Goal: Task Accomplishment & Management: Use online tool/utility

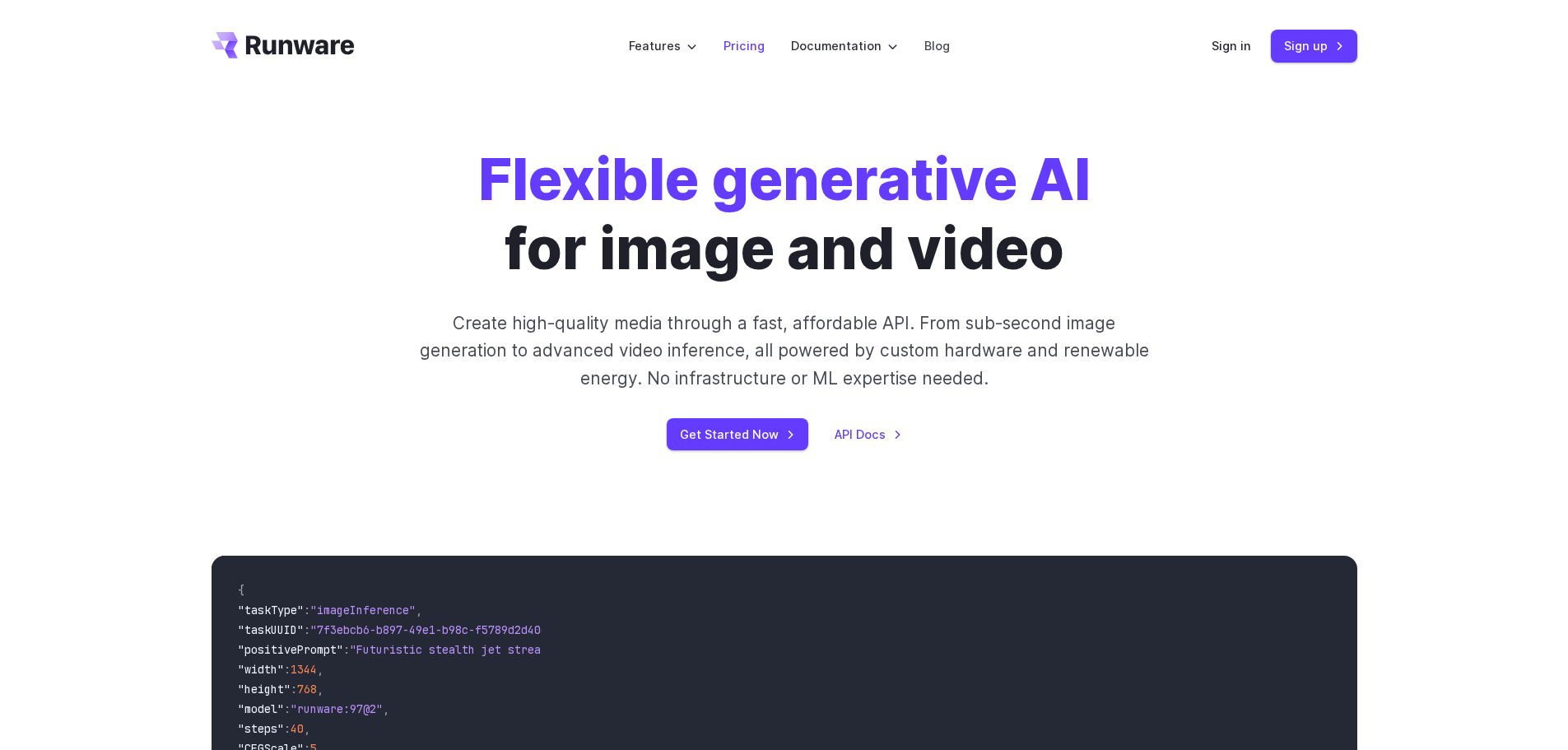
click at [742, 45] on link "Pricing" at bounding box center [744, 45] width 41 height 19
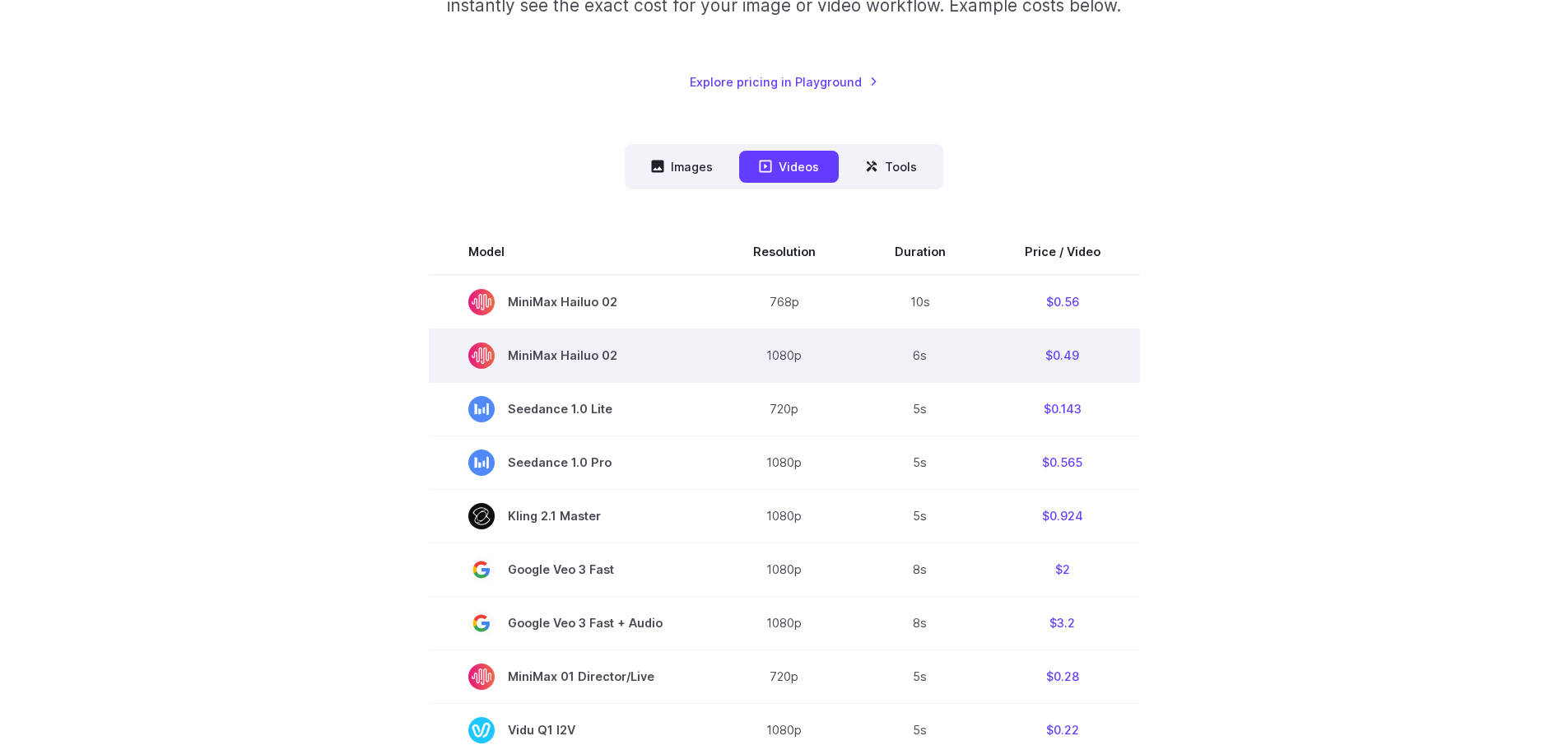
scroll to position [329, 0]
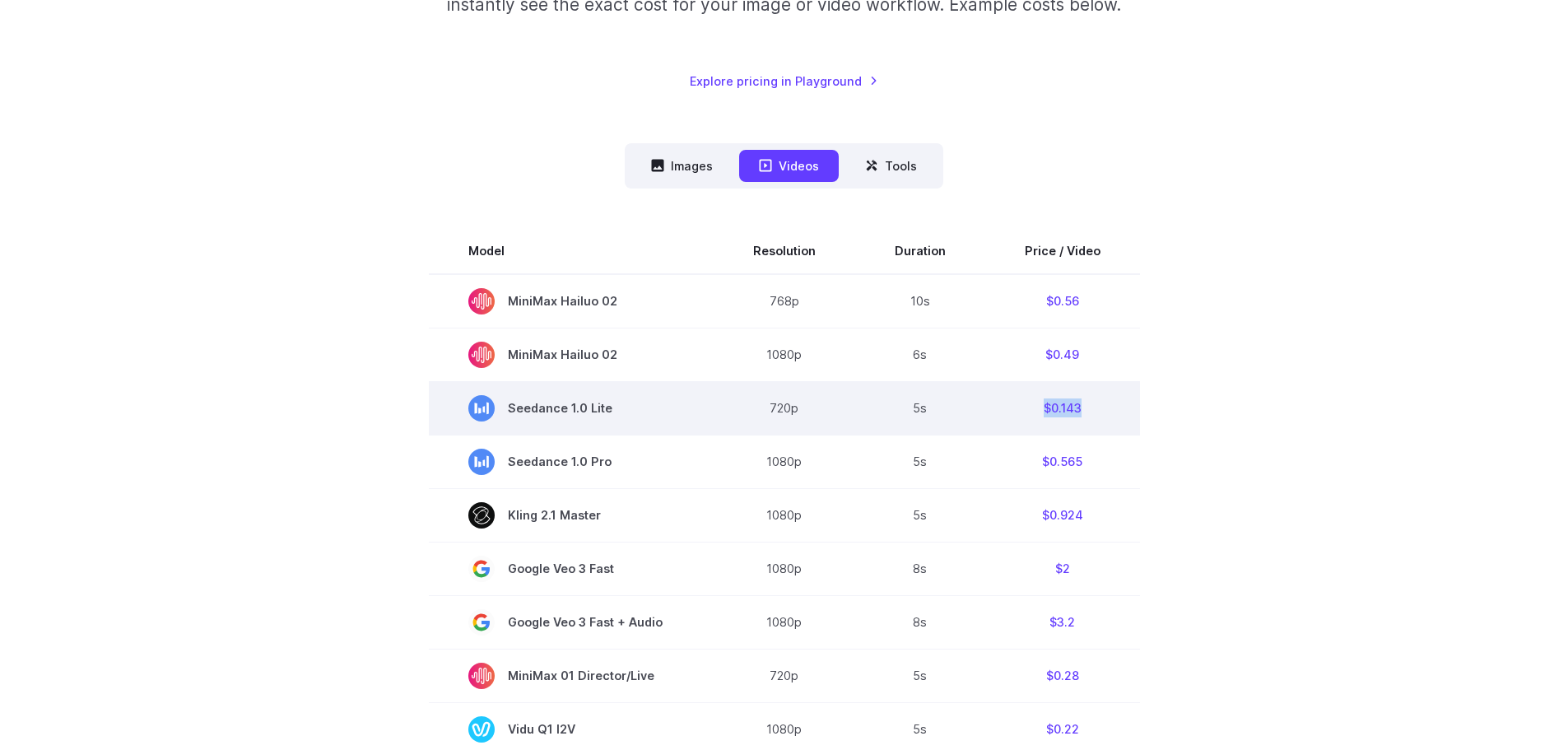
drag, startPoint x: 1029, startPoint y: 413, endPoint x: 1102, endPoint y: 400, distance: 74.1
click at [1102, 400] on td "$0.143" at bounding box center [1062, 407] width 154 height 54
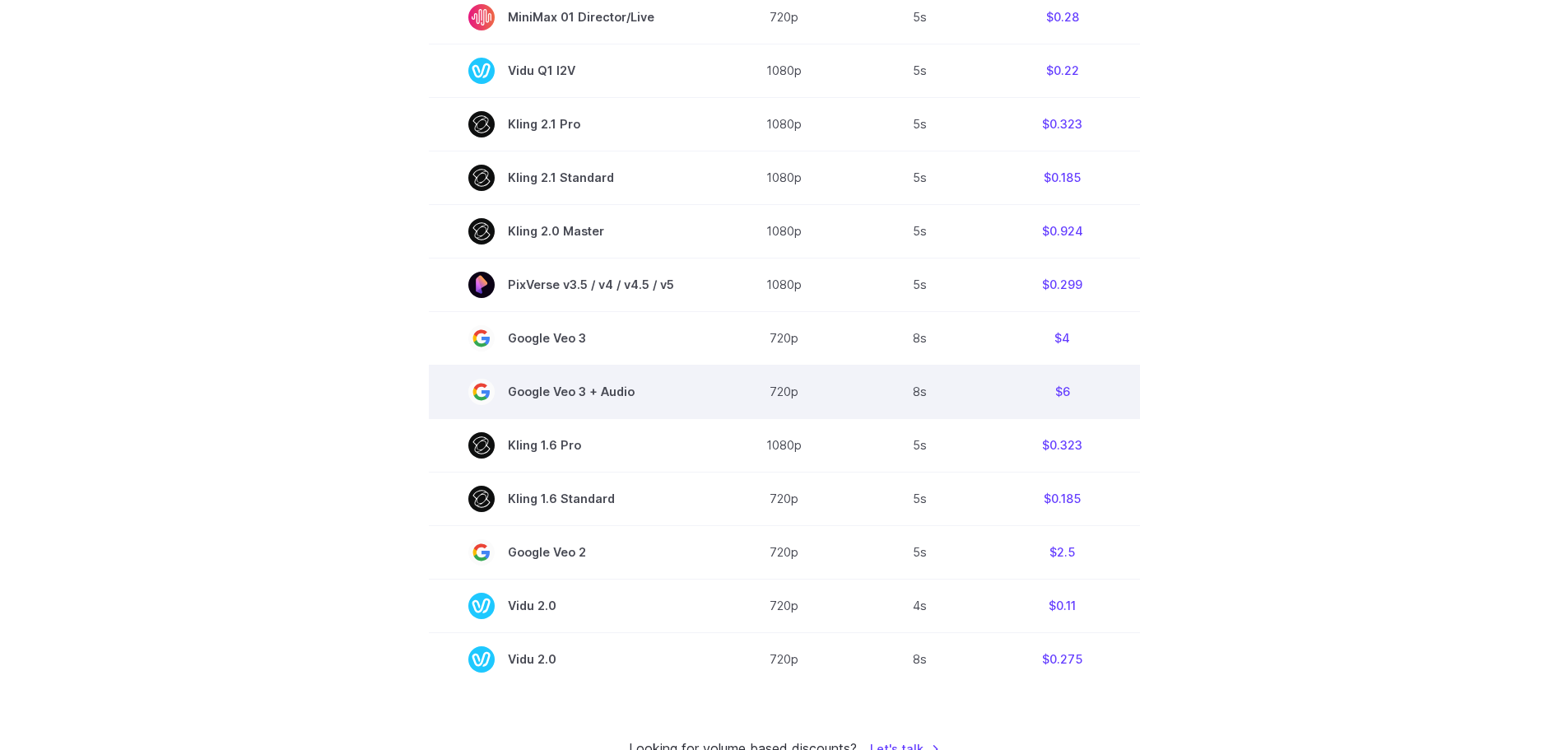
scroll to position [411, 0]
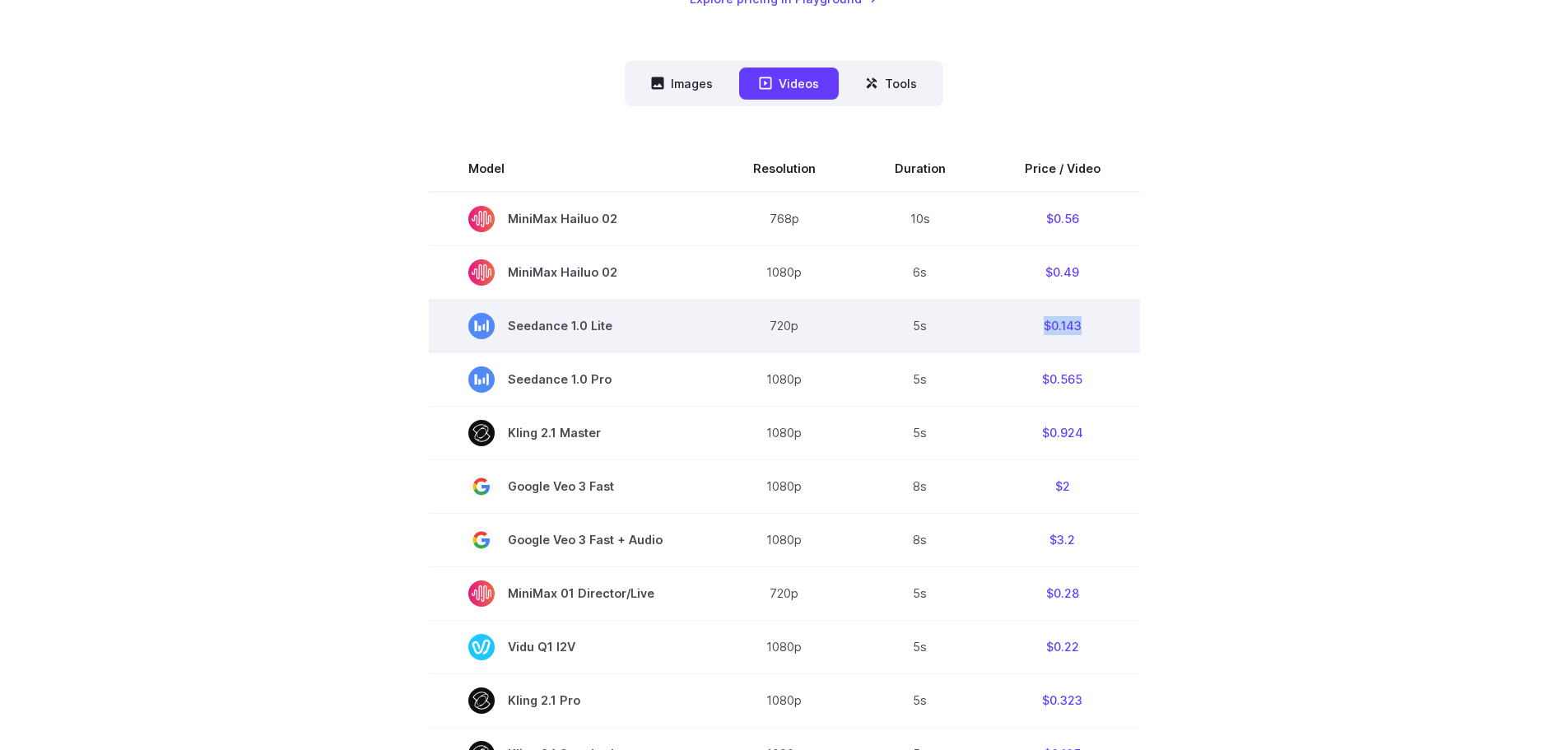
copy td "$0.143"
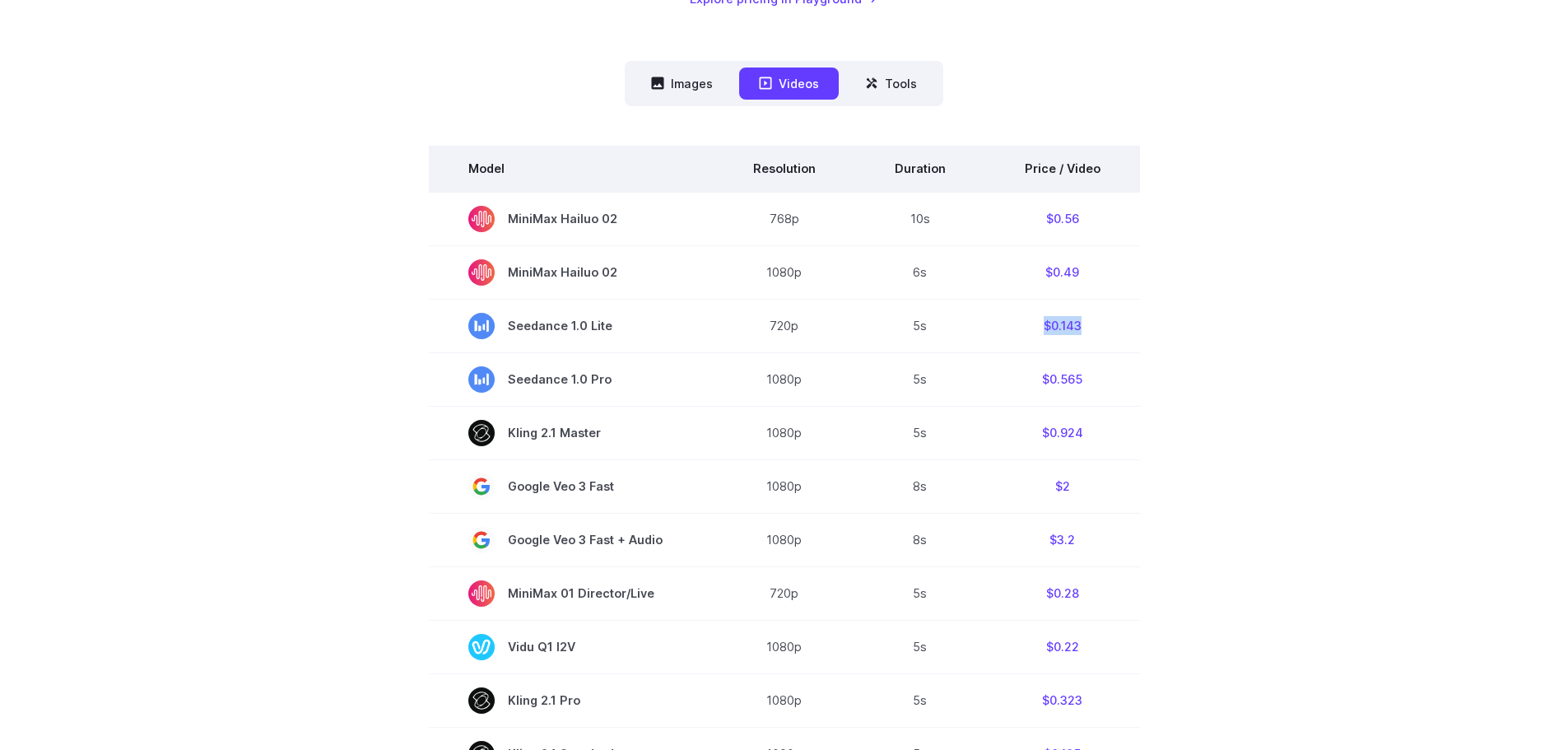
scroll to position [0, 0]
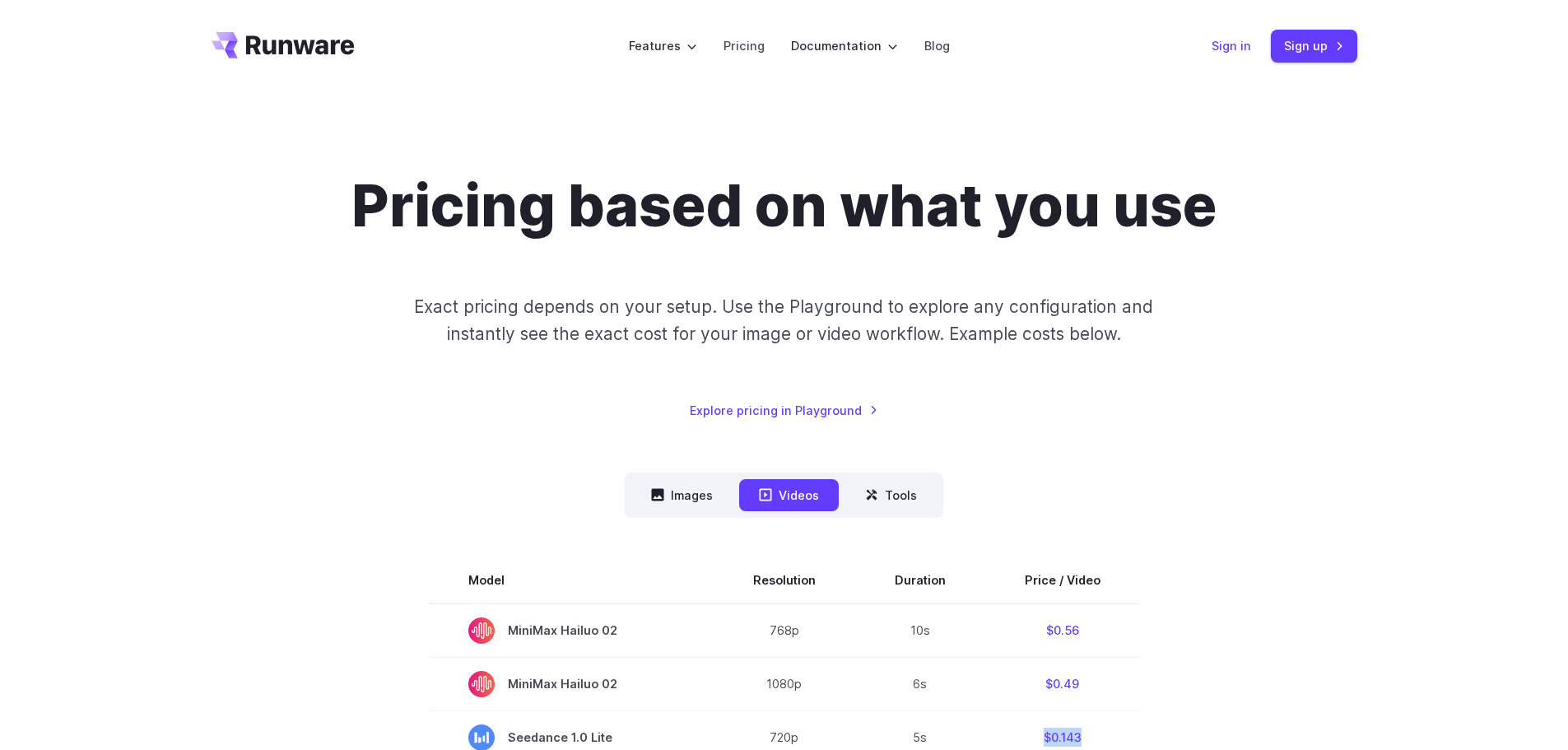
click at [1234, 50] on link "Sign in" at bounding box center [1231, 45] width 39 height 19
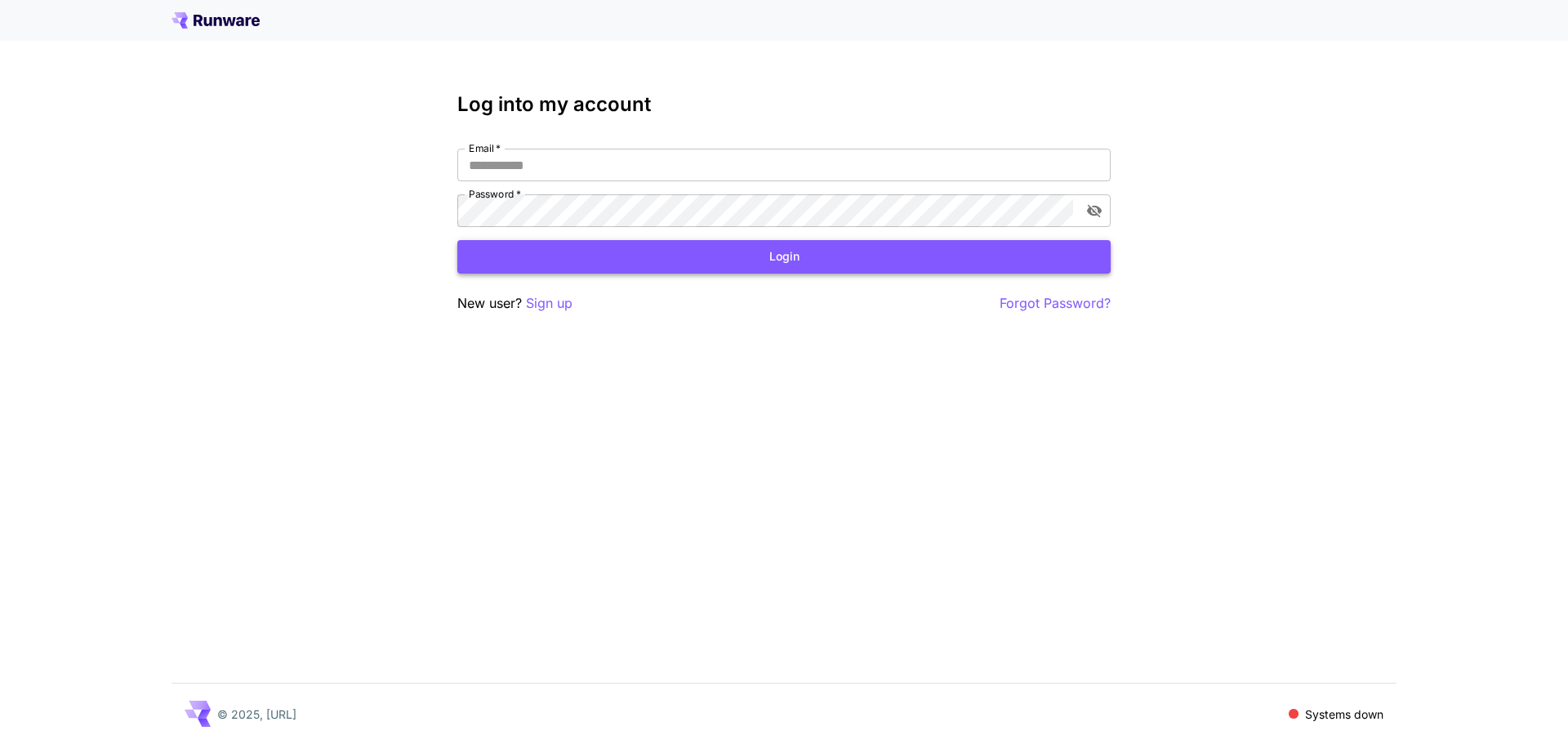
type input "**********"
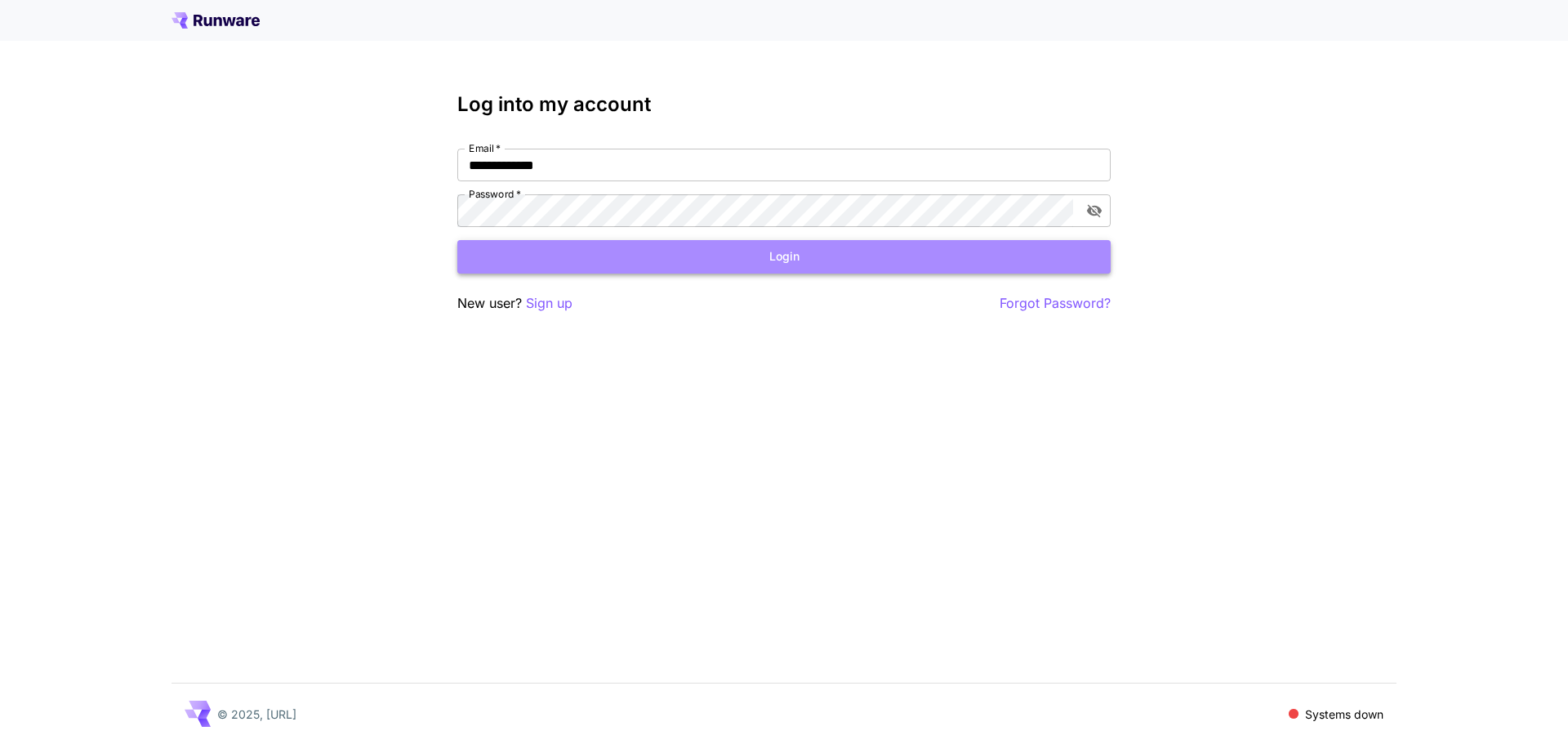
click at [601, 260] on button "Login" at bounding box center [784, 257] width 653 height 34
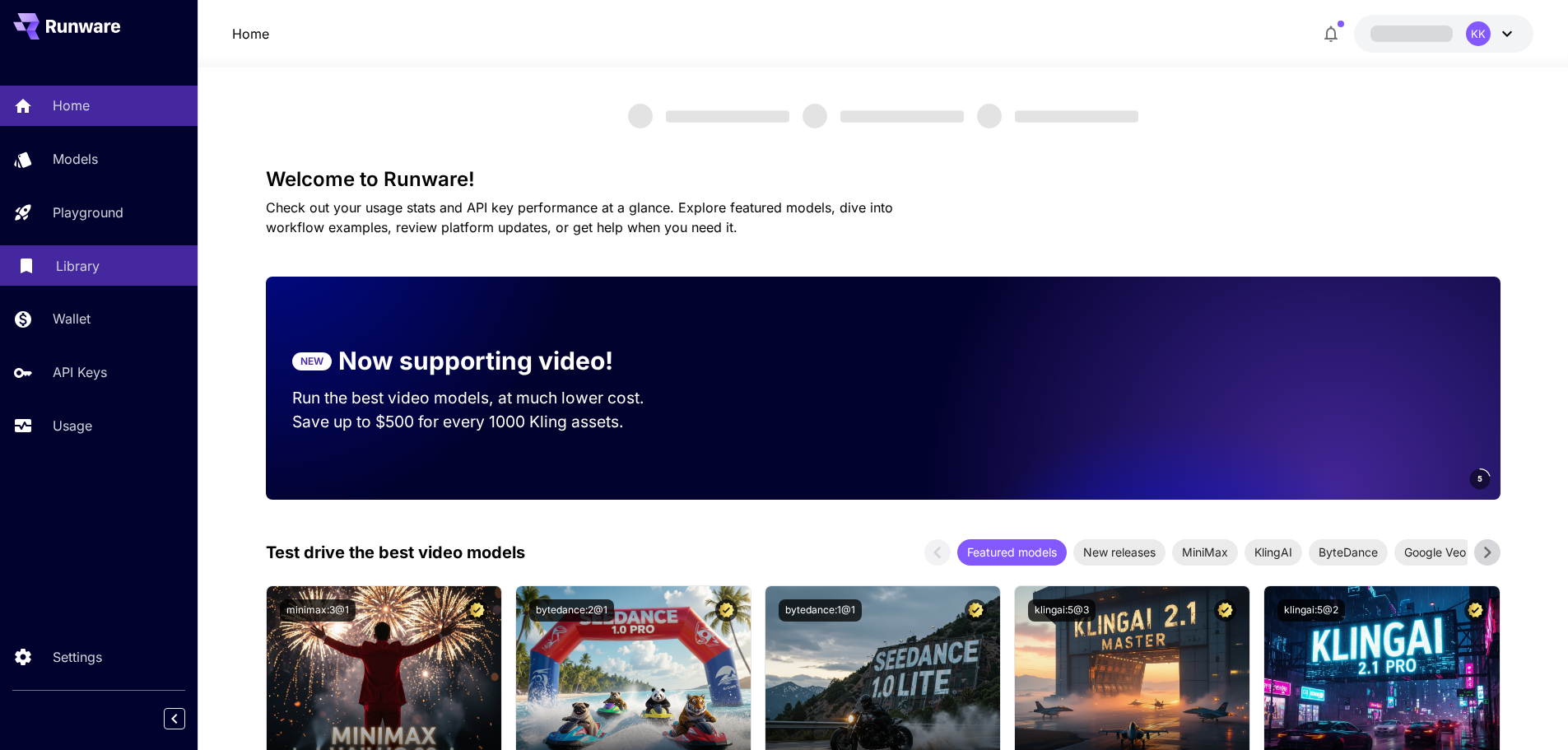
click at [98, 261] on p "Library" at bounding box center [77, 266] width 44 height 20
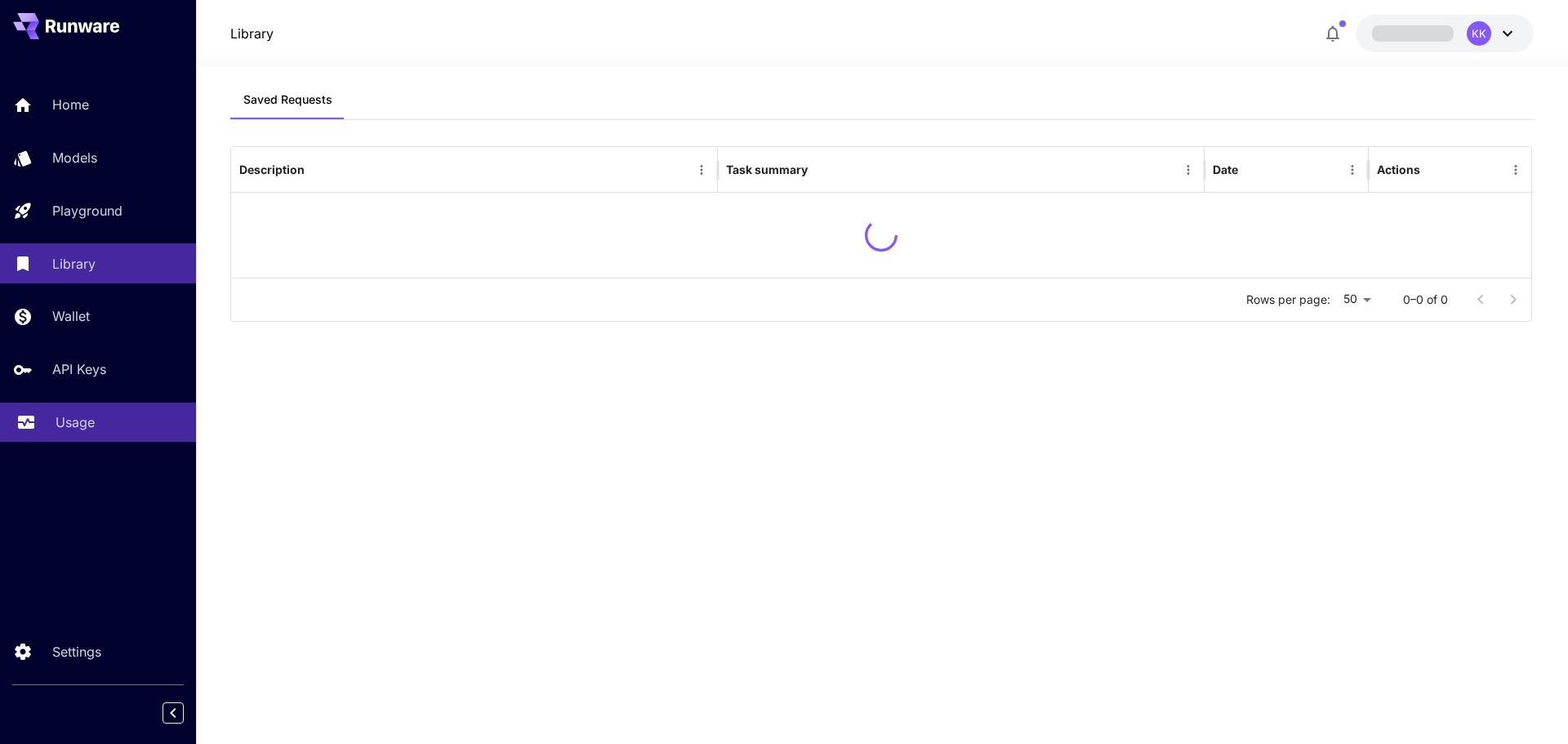
click at [90, 415] on p "Usage" at bounding box center [75, 422] width 39 height 19
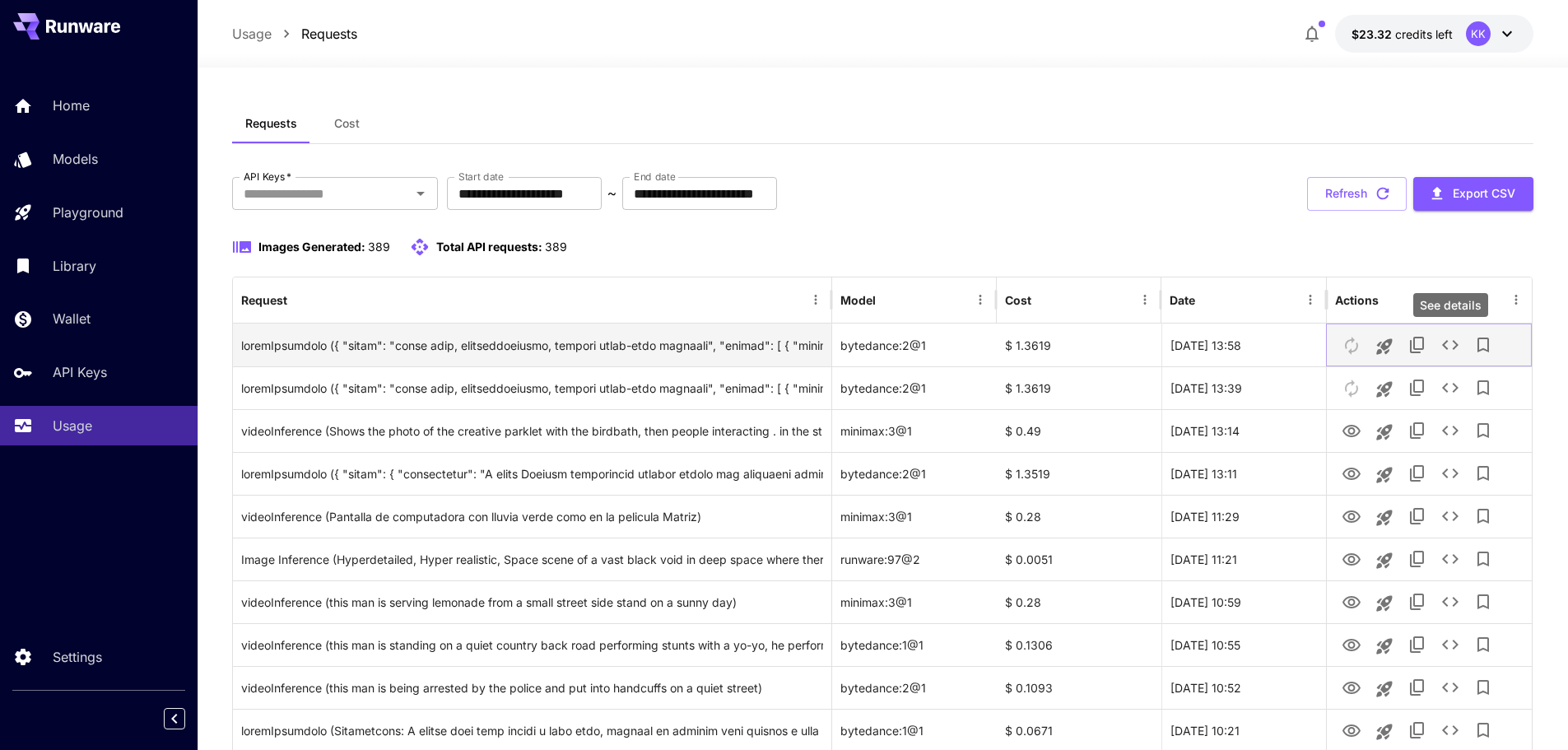
click at [1446, 344] on icon "See details" at bounding box center [1450, 345] width 20 height 20
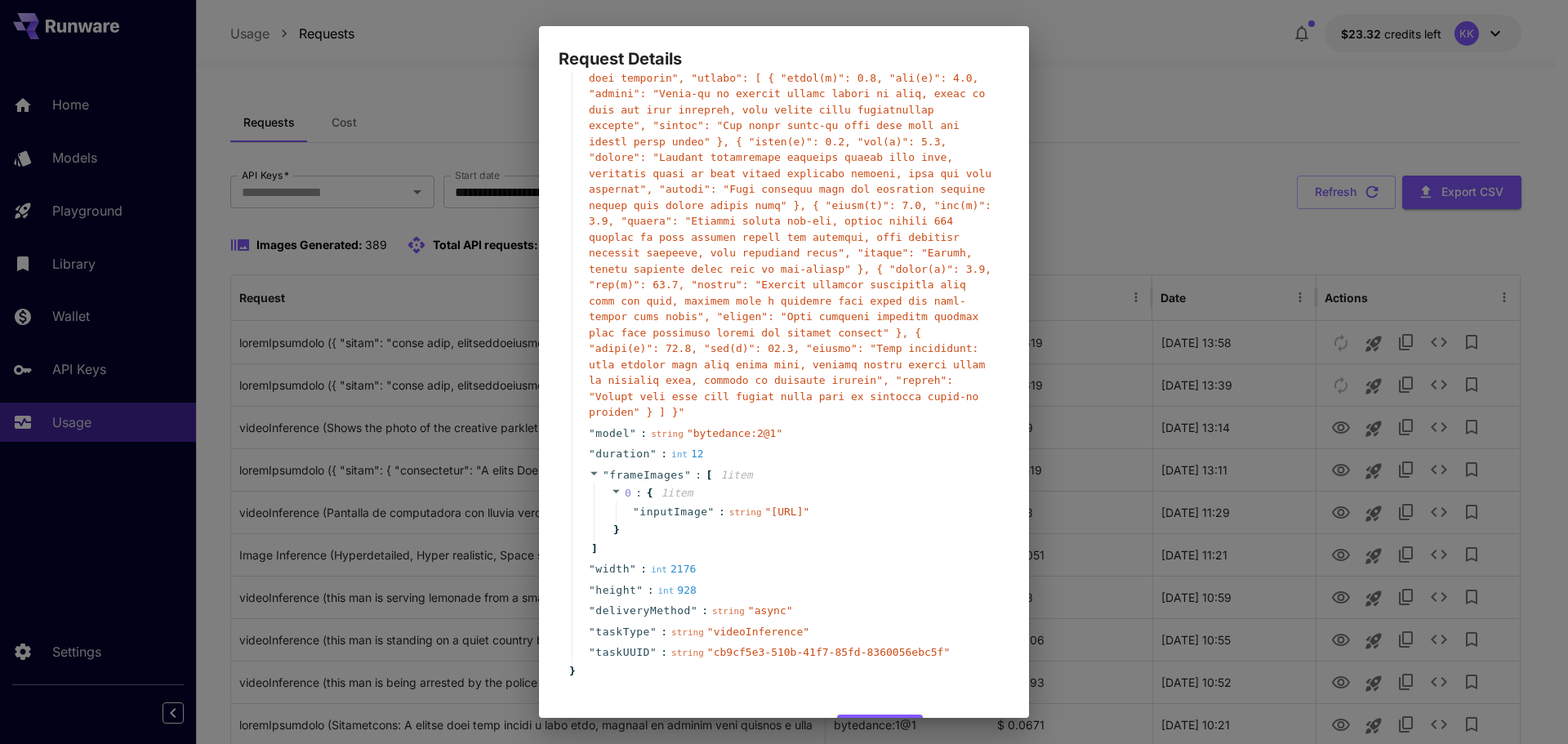
scroll to position [125, 0]
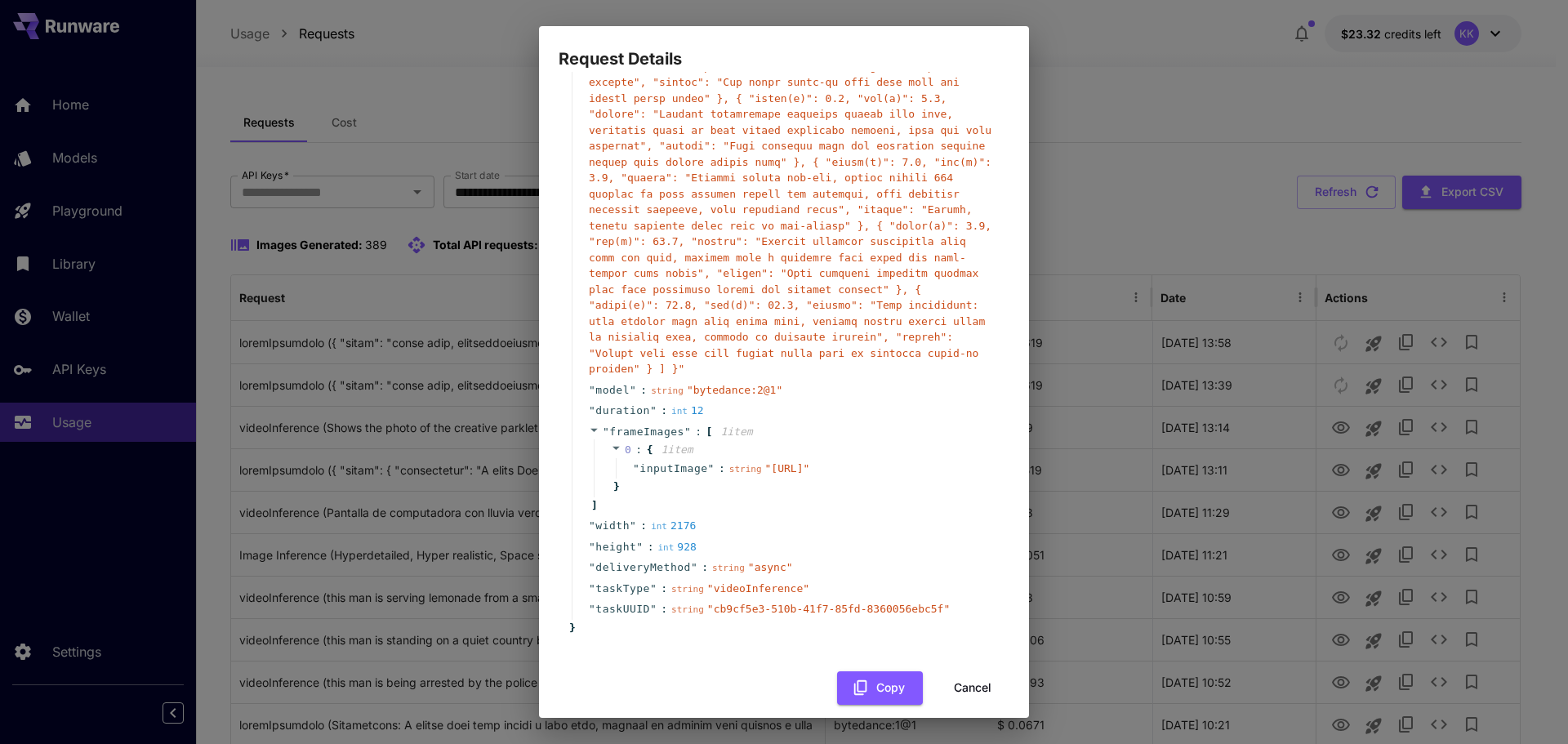
drag, startPoint x: 673, startPoint y: 450, endPoint x: 1001, endPoint y: 458, distance: 328.1
click at [810, 460] on div "string " https://app.giz.ai/api/tempFiles/N1qezlYRVtCy2BZitVh6P.png "" at bounding box center [769, 468] width 80 height 16
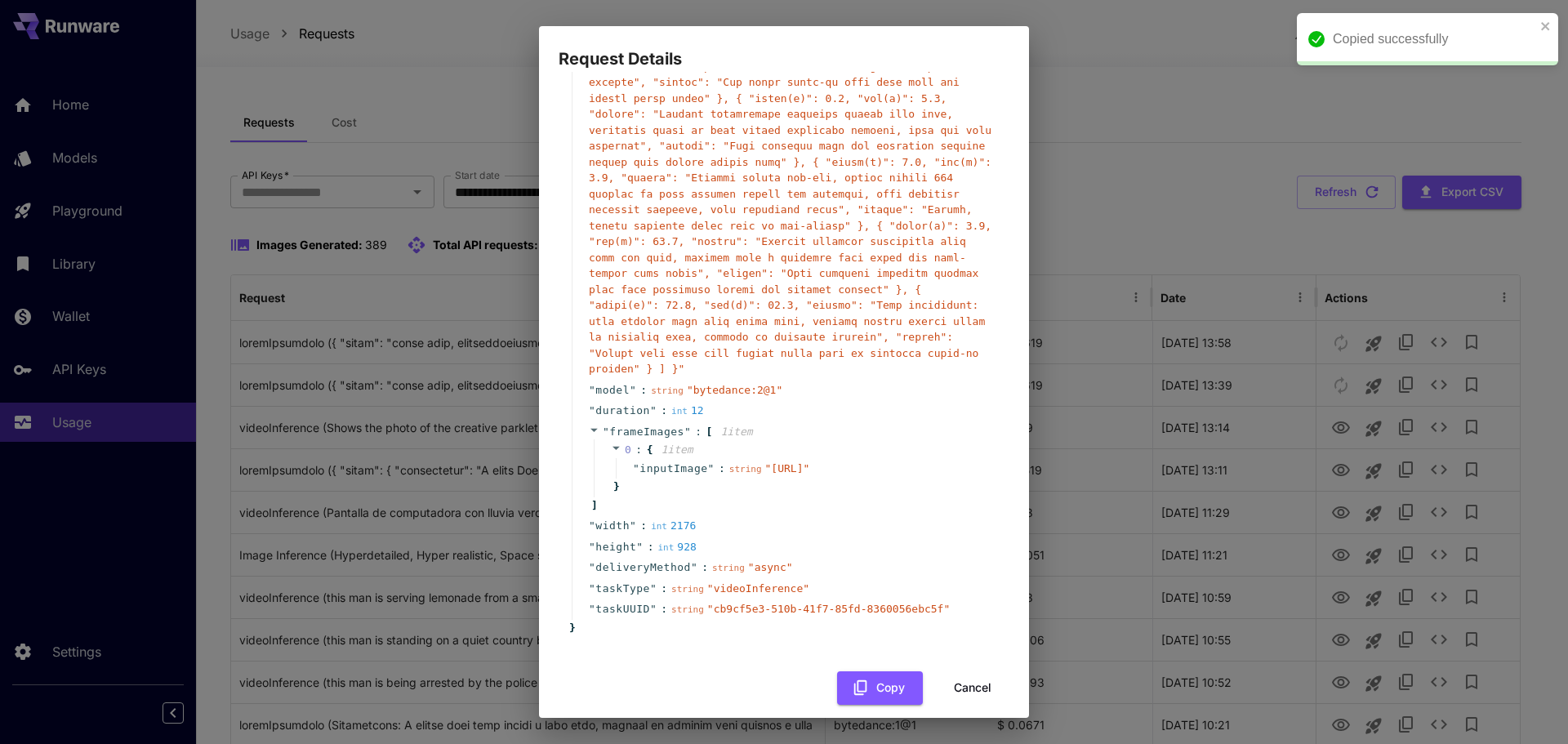
copy span "https://app.giz.ai/api/tempFiles/N1qezlYRVtCy2BZitVh6P.png"
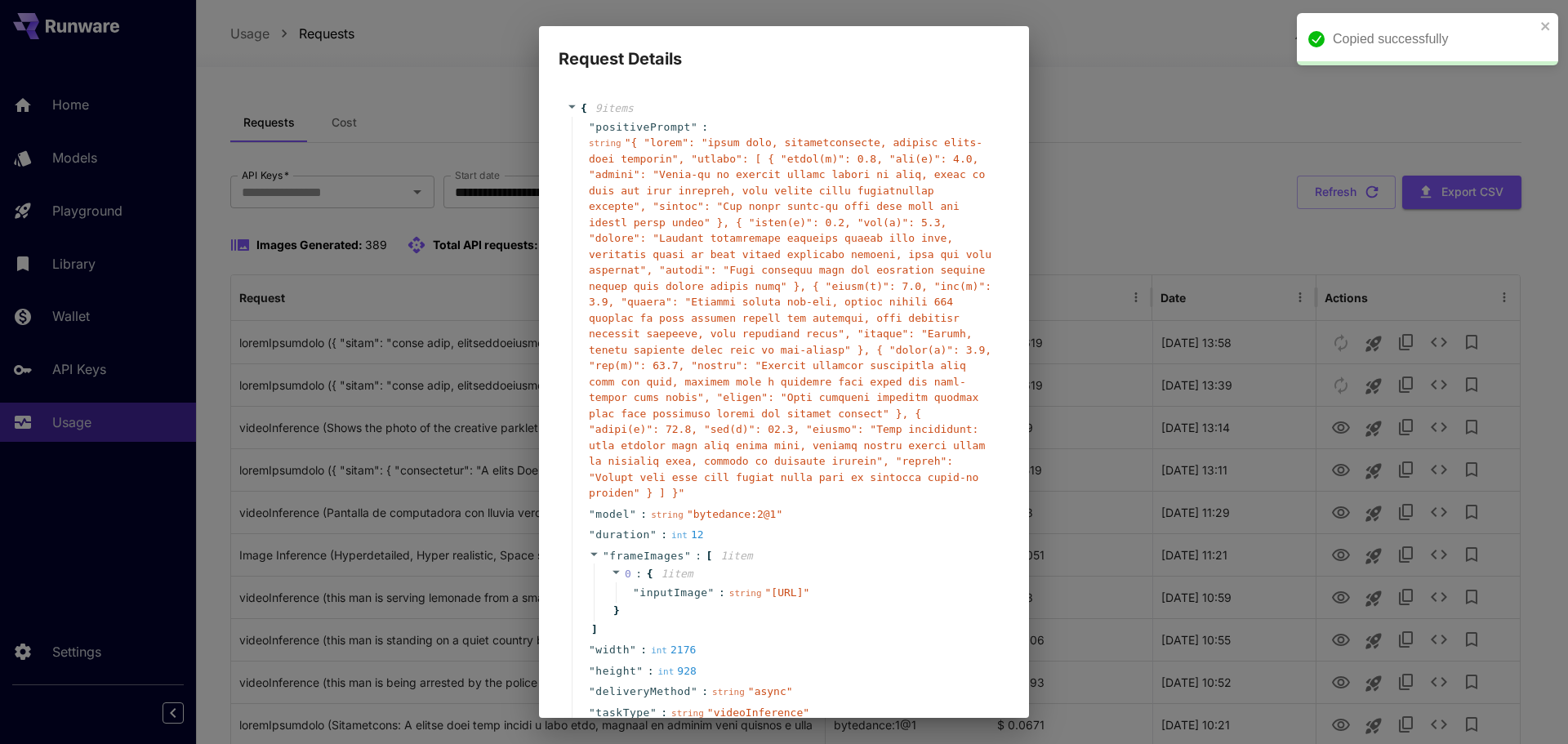
scroll to position [0, 0]
click at [1089, 49] on div "Request Details { 9 item s " positivePrompt " : string " " " model " : string "…" at bounding box center [784, 372] width 1568 height 744
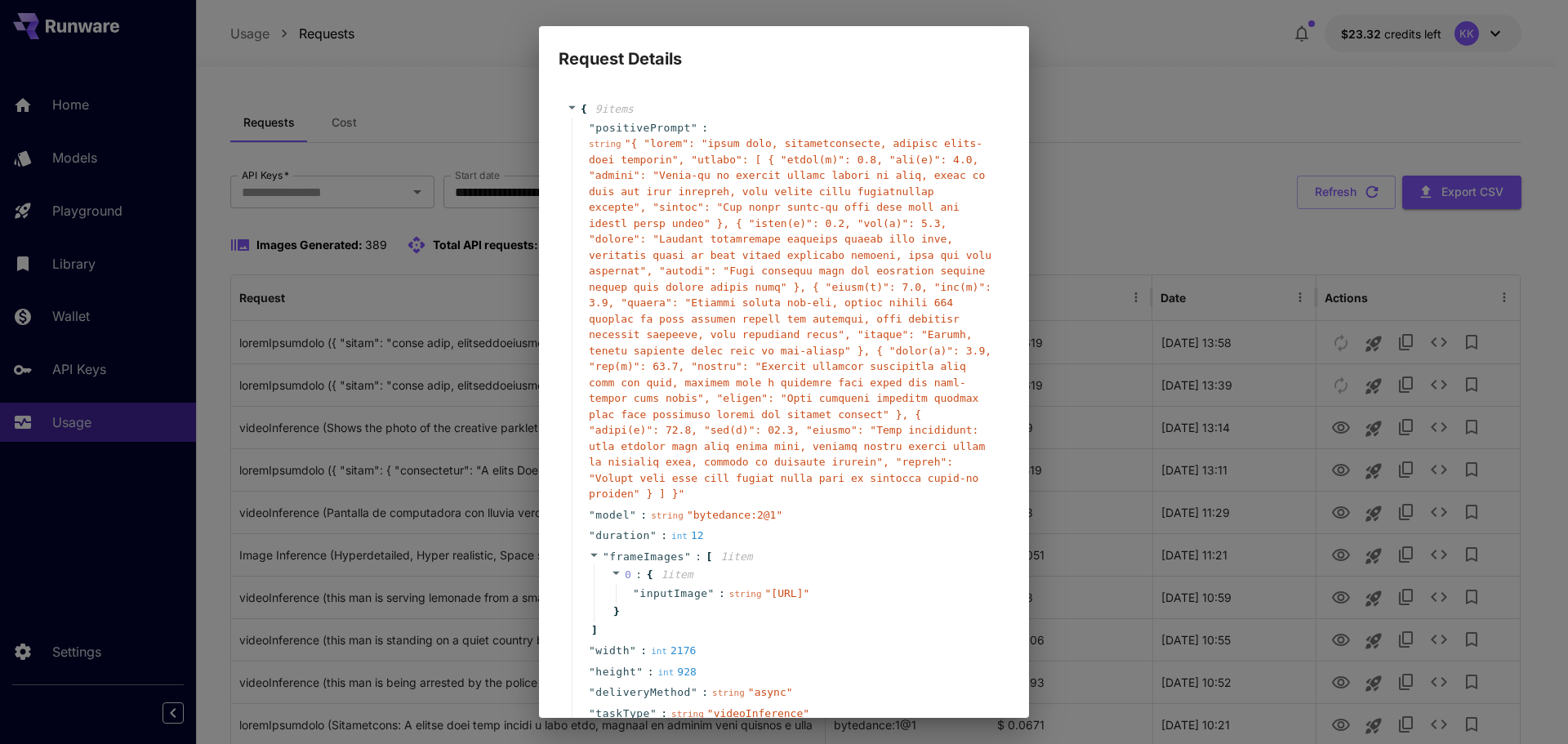
click at [501, 85] on div "Request Details { 9 item s " positivePrompt " : string " " " model " : string "…" at bounding box center [784, 372] width 1568 height 744
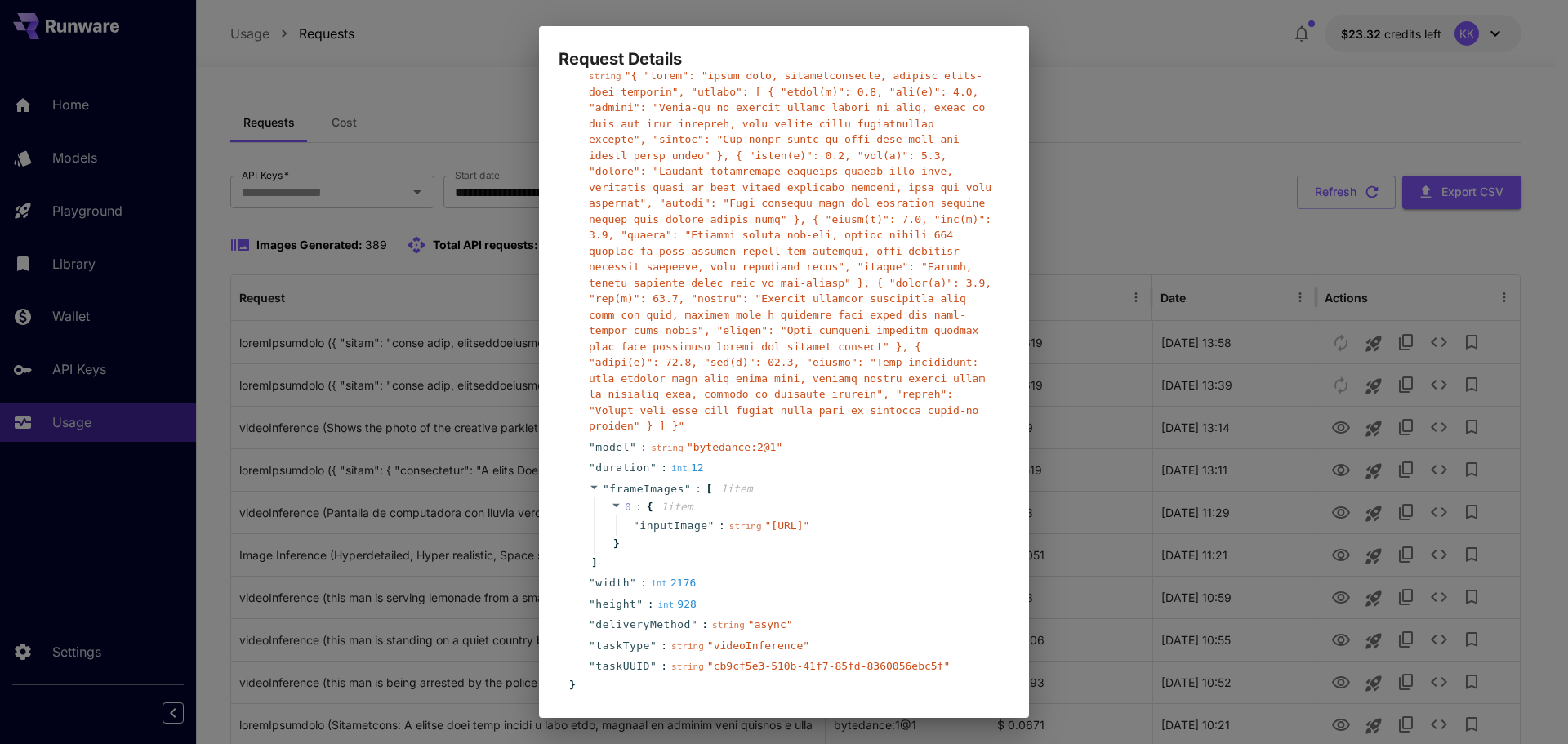
scroll to position [125, 0]
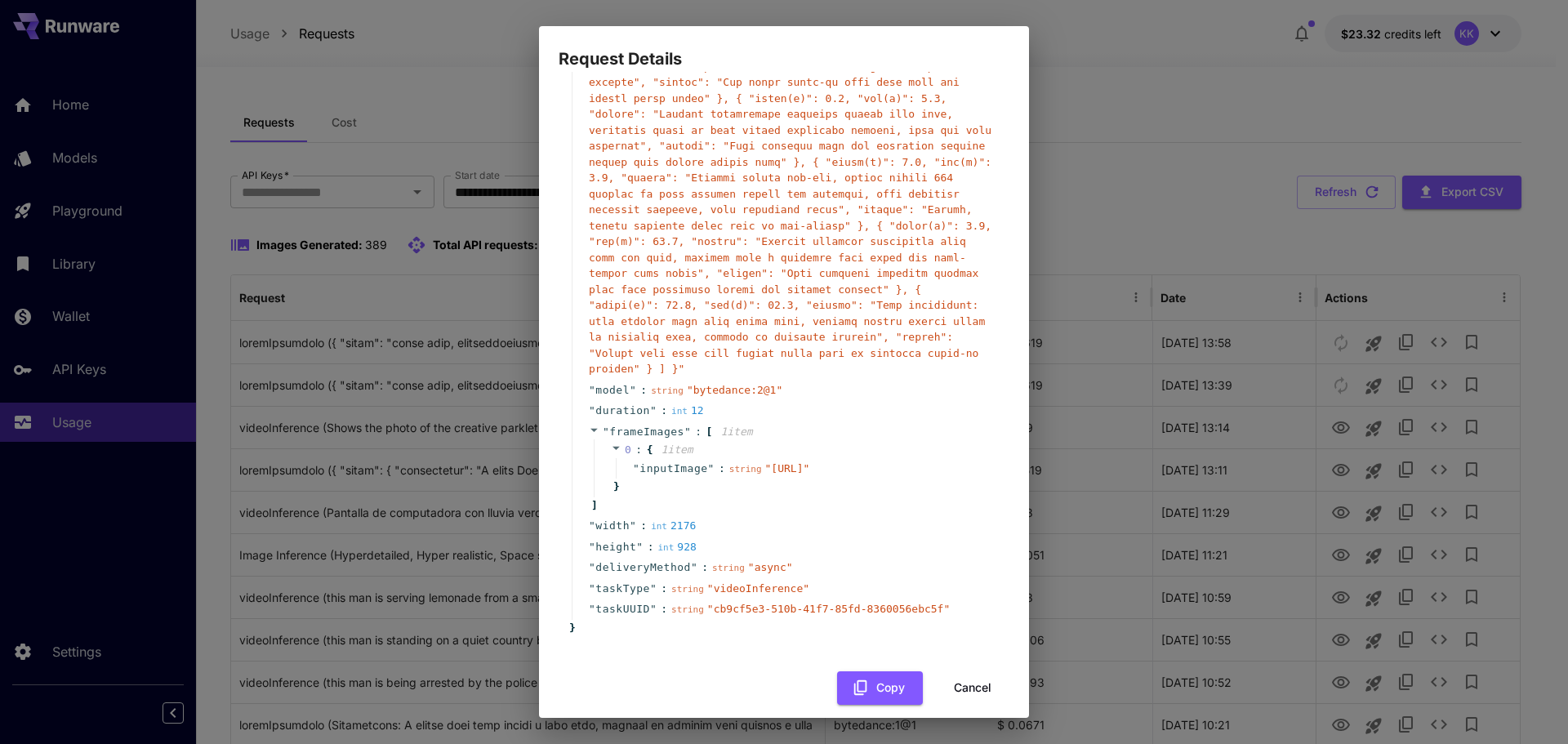
click at [939, 671] on button "Cancel" at bounding box center [973, 688] width 74 height 34
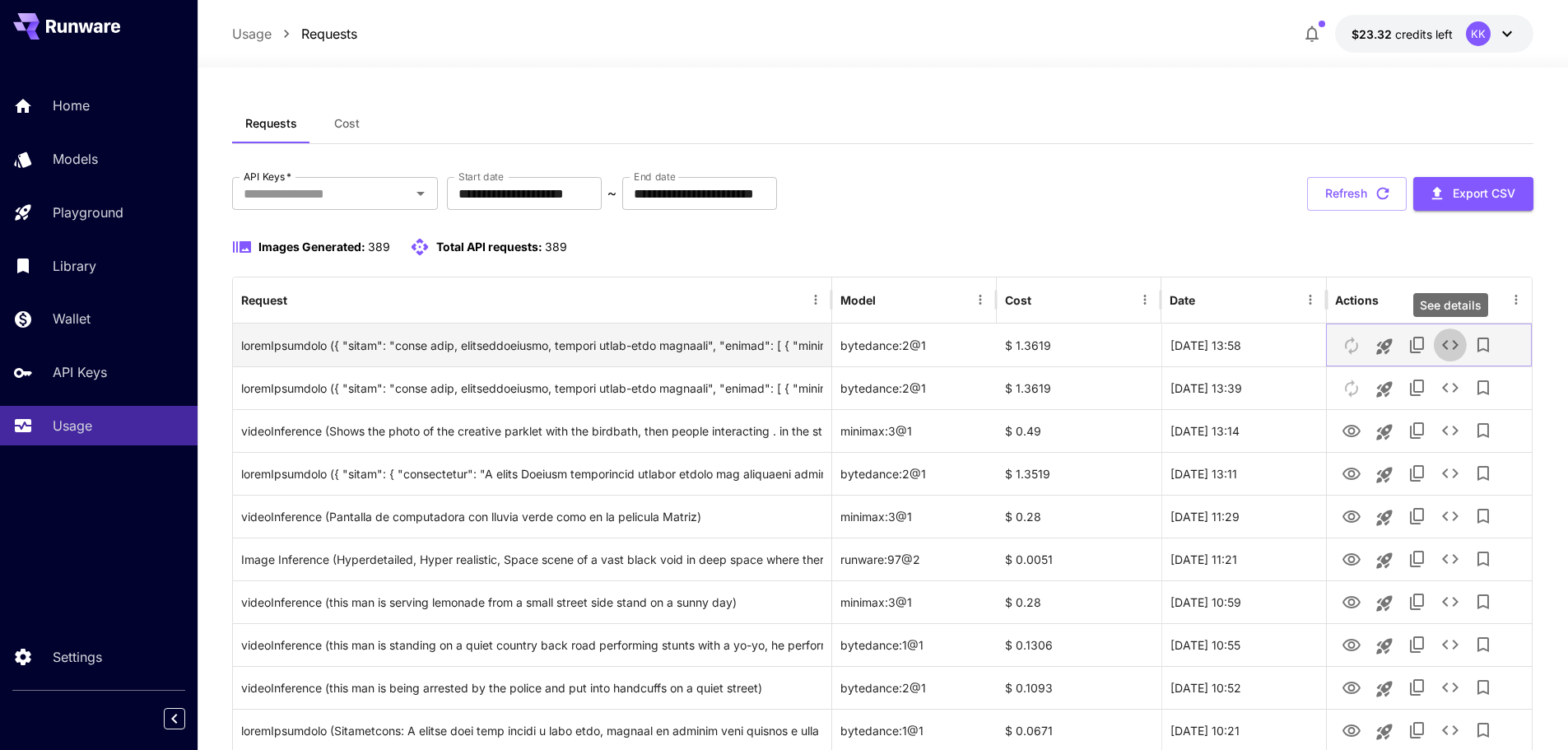
click at [1454, 355] on button "See details" at bounding box center [1450, 345] width 33 height 33
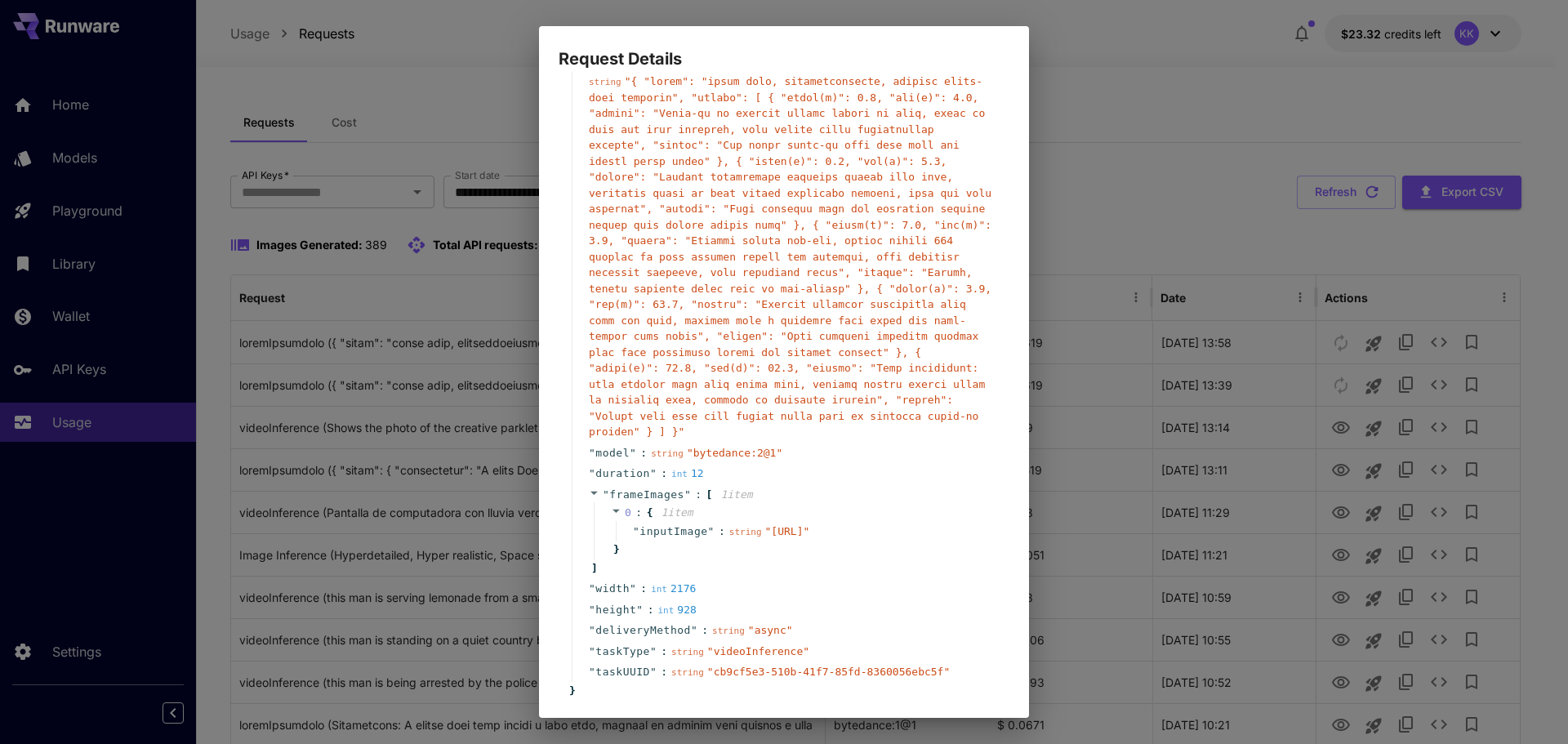
scroll to position [0, 0]
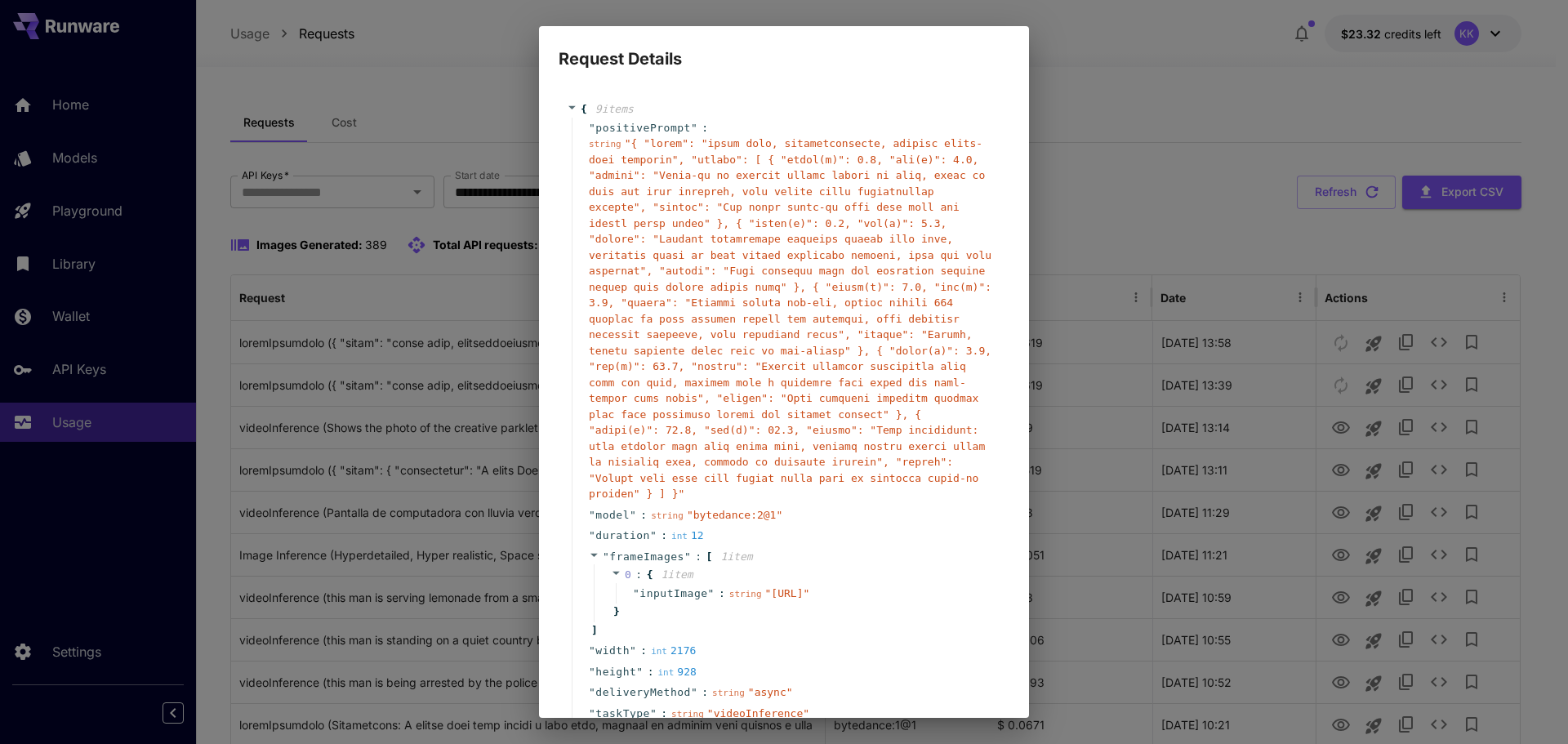
click at [1094, 71] on div "Request Details { 9 item s " positivePrompt " : string " " " model " : string "…" at bounding box center [784, 372] width 1568 height 744
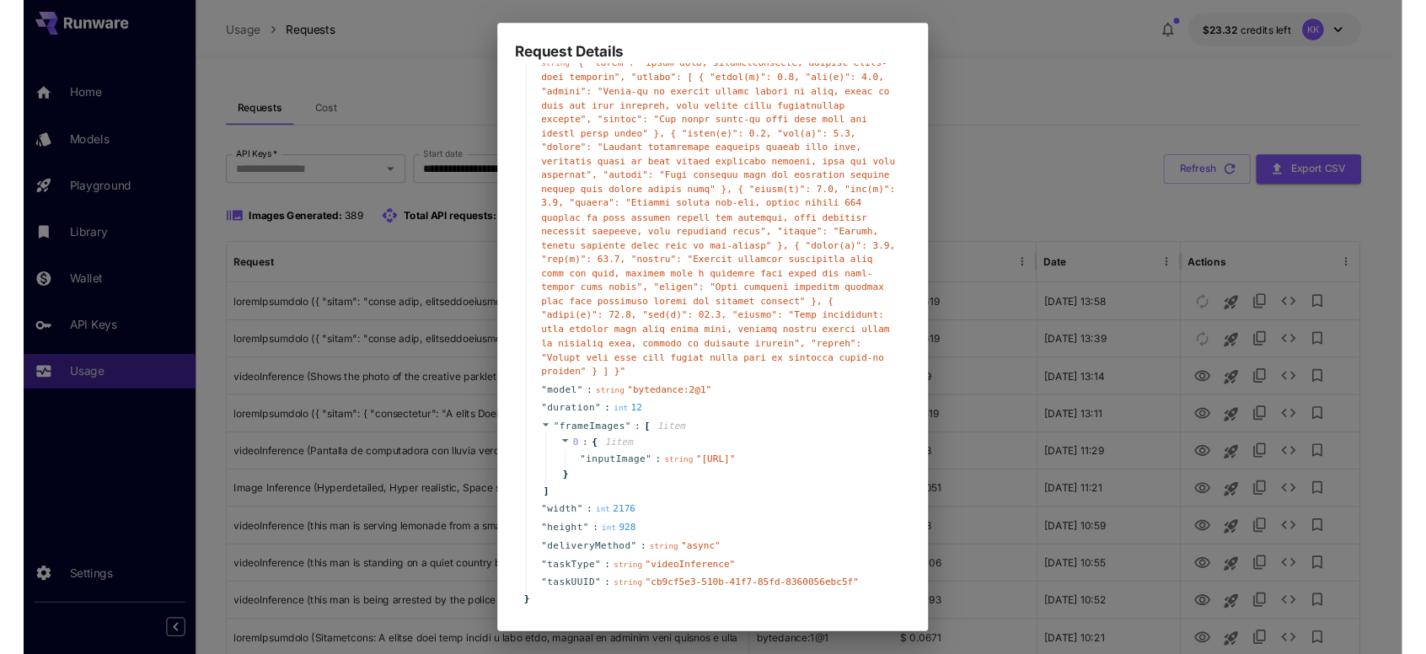
scroll to position [129, 0]
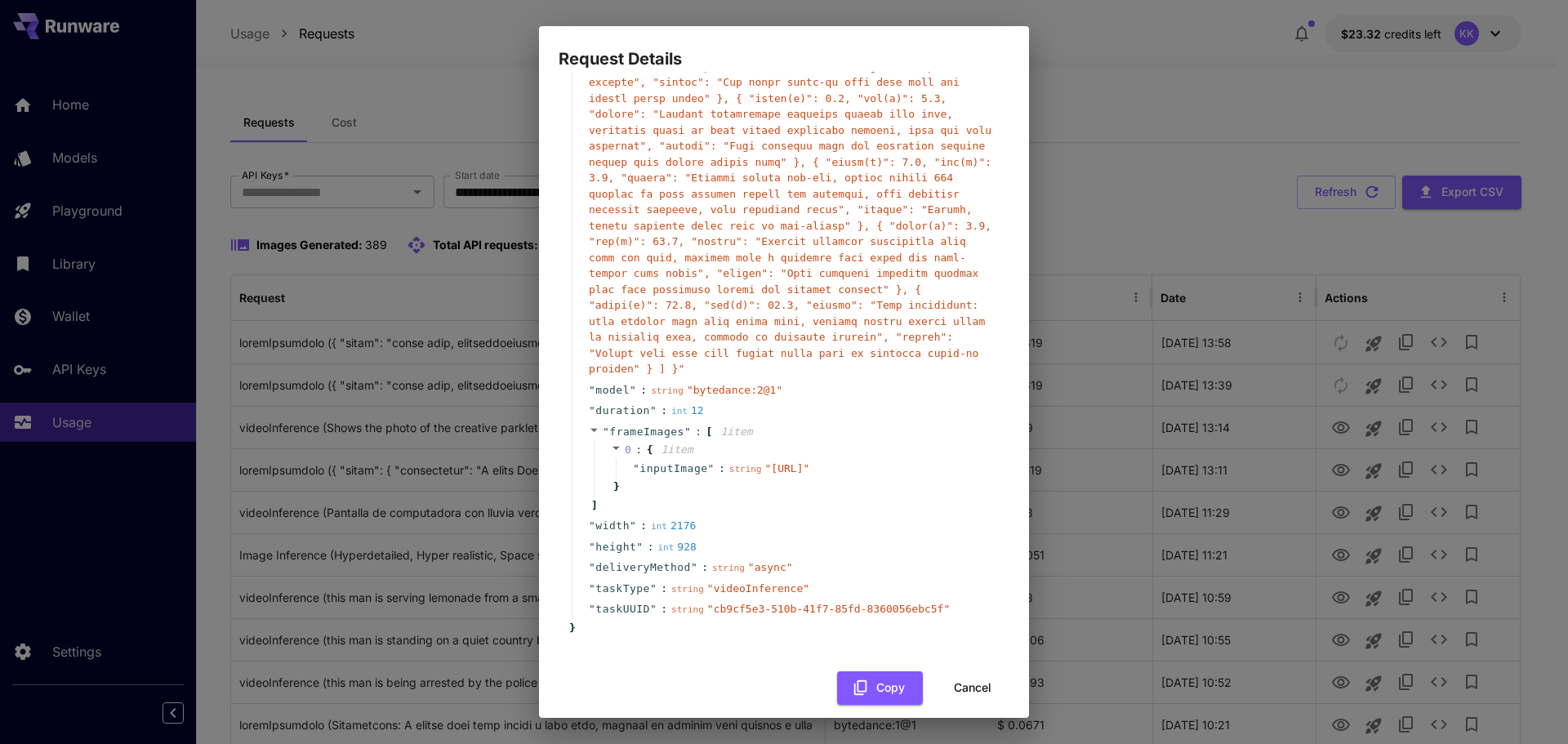
click at [941, 675] on button "Cancel" at bounding box center [973, 688] width 74 height 34
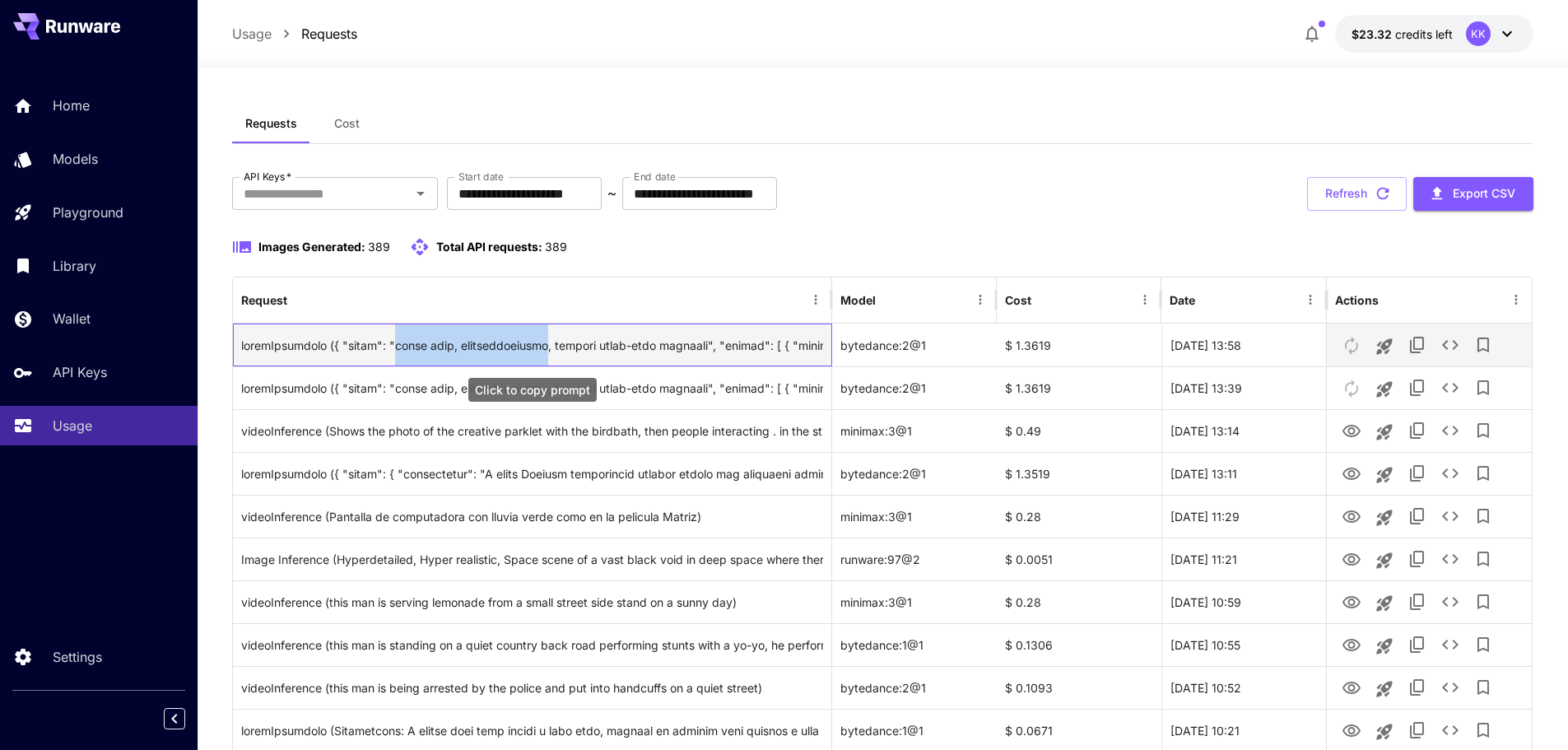
drag, startPoint x: 385, startPoint y: 349, endPoint x: 531, endPoint y: 344, distance: 146.1
click at [531, 344] on div "Click to copy prompt" at bounding box center [532, 345] width 582 height 42
copy div "flash cuts, transformations"
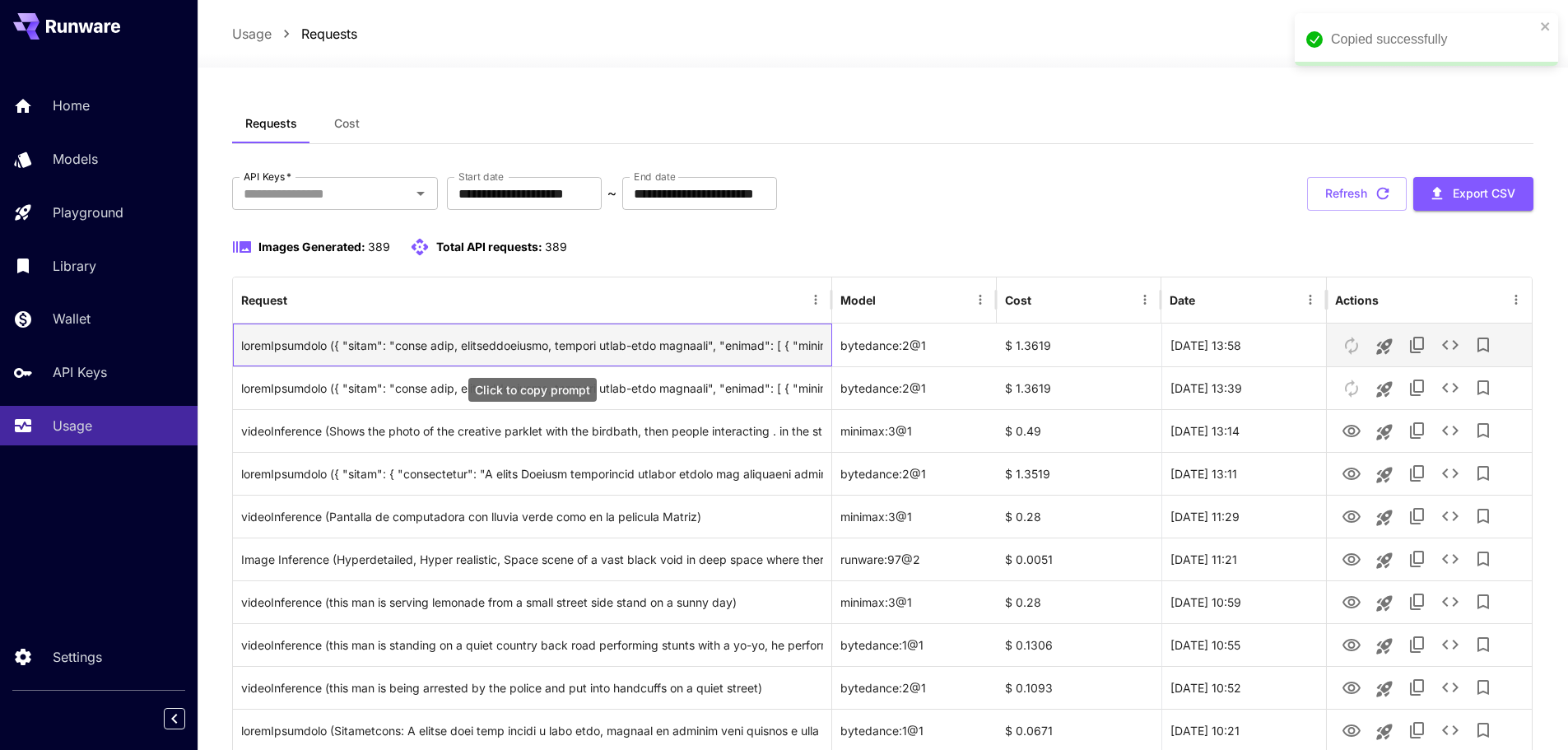
click at [737, 351] on div "Click to copy prompt" at bounding box center [532, 345] width 582 height 42
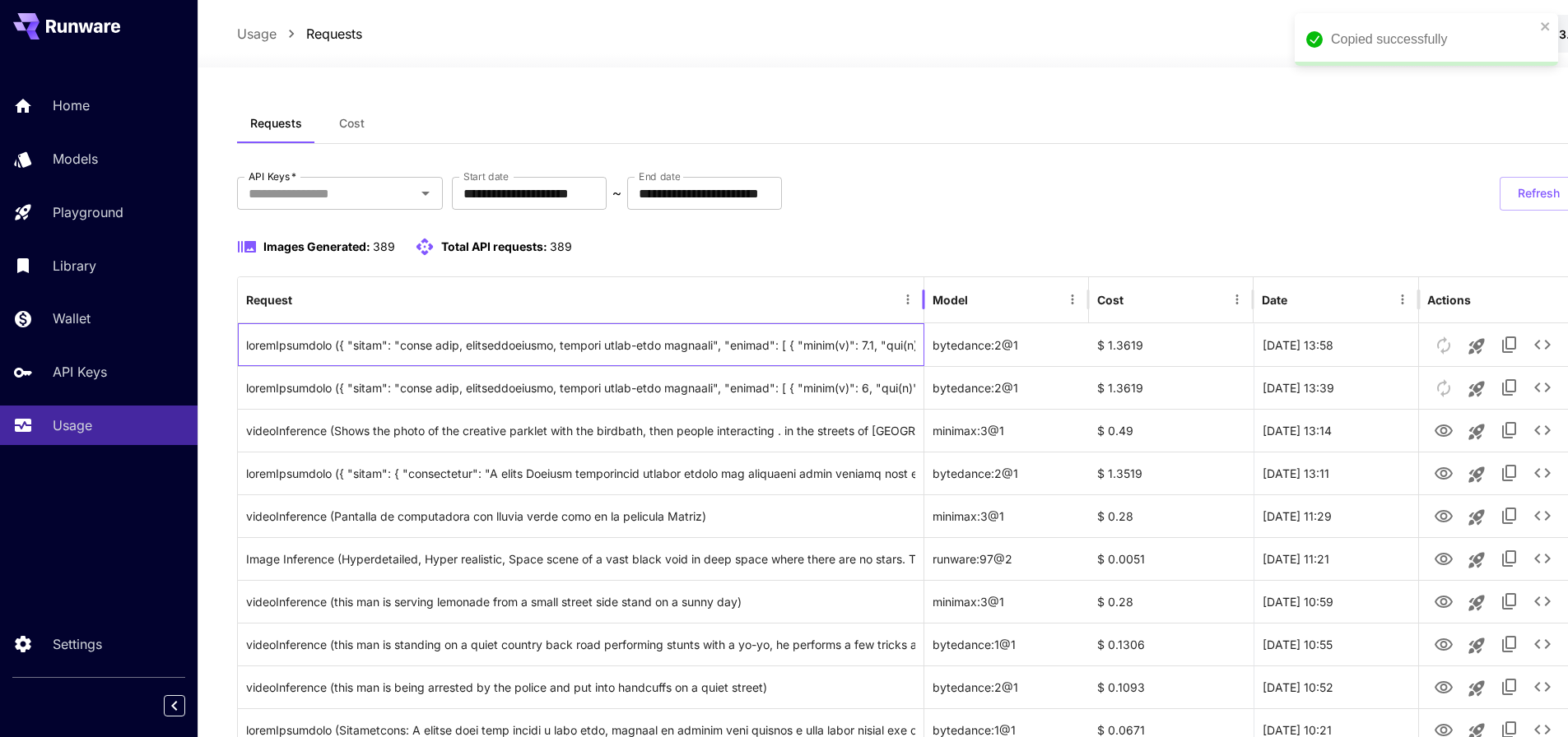
drag, startPoint x: 831, startPoint y: 296, endPoint x: 936, endPoint y: 214, distance: 133.2
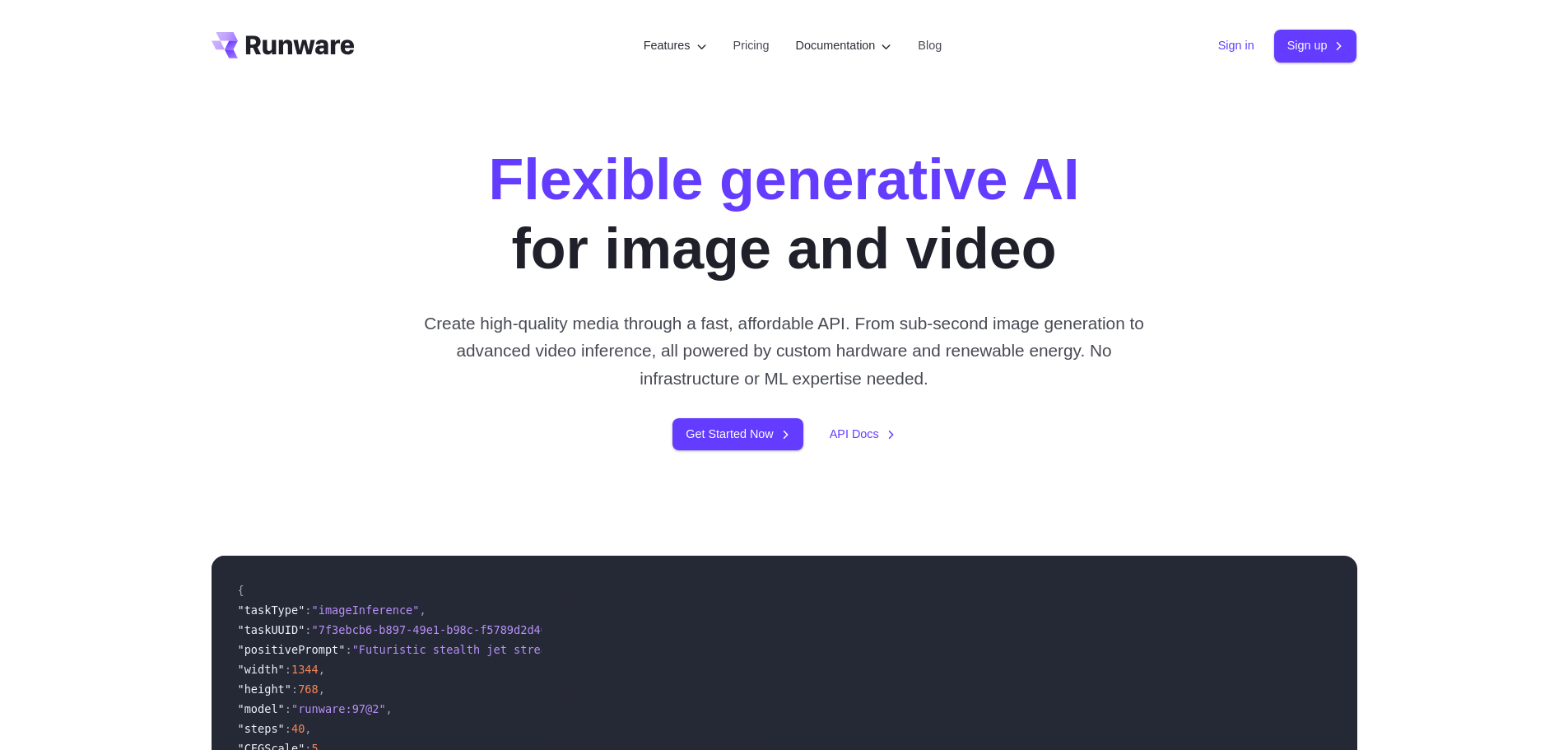
click at [1234, 52] on link "Sign in" at bounding box center [1235, 45] width 36 height 19
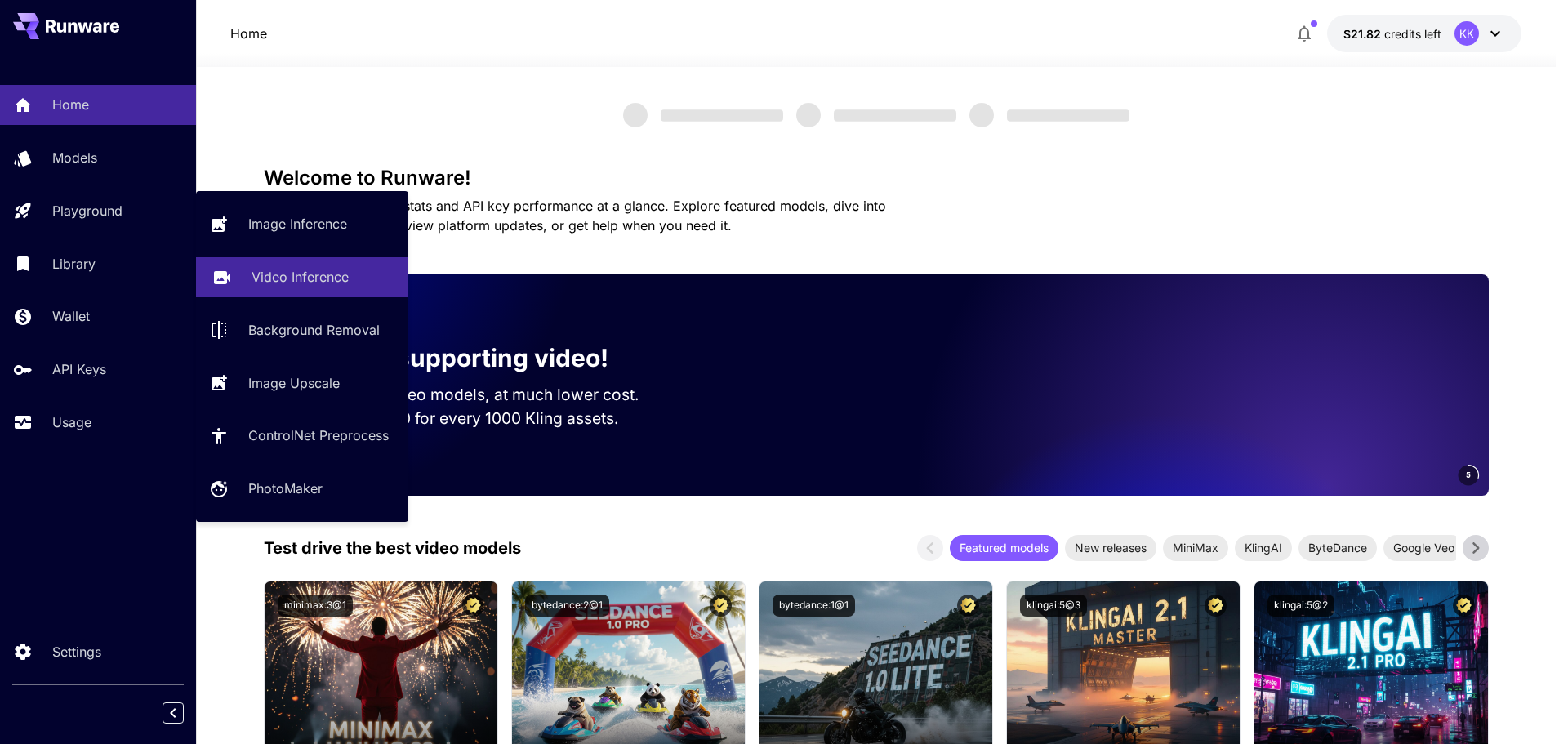
click at [294, 288] on link "Video Inference" at bounding box center [301, 277] width 212 height 40
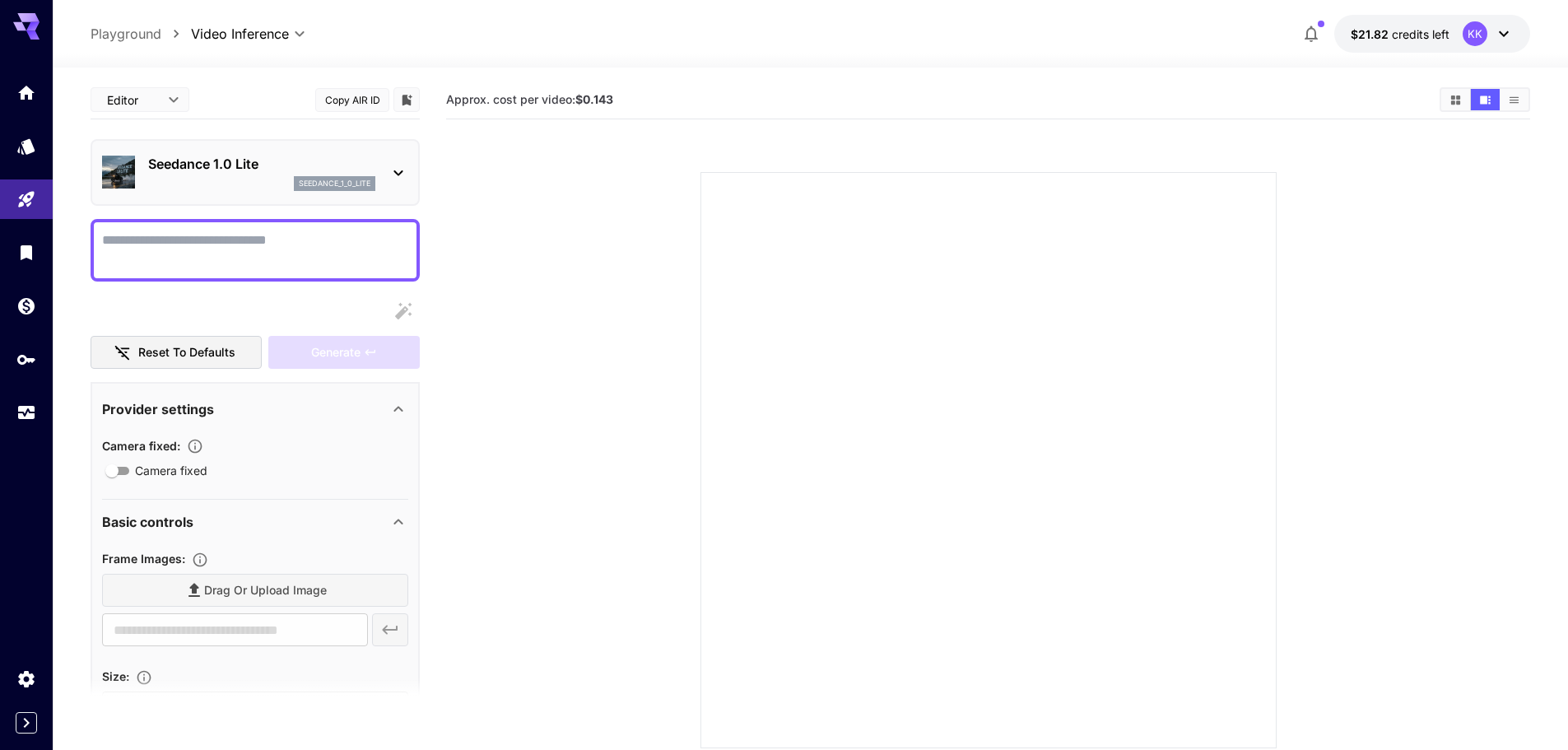
click at [223, 175] on div "Seedance 1.0 Lite seedance_1_0_lite" at bounding box center [262, 173] width 227 height 37
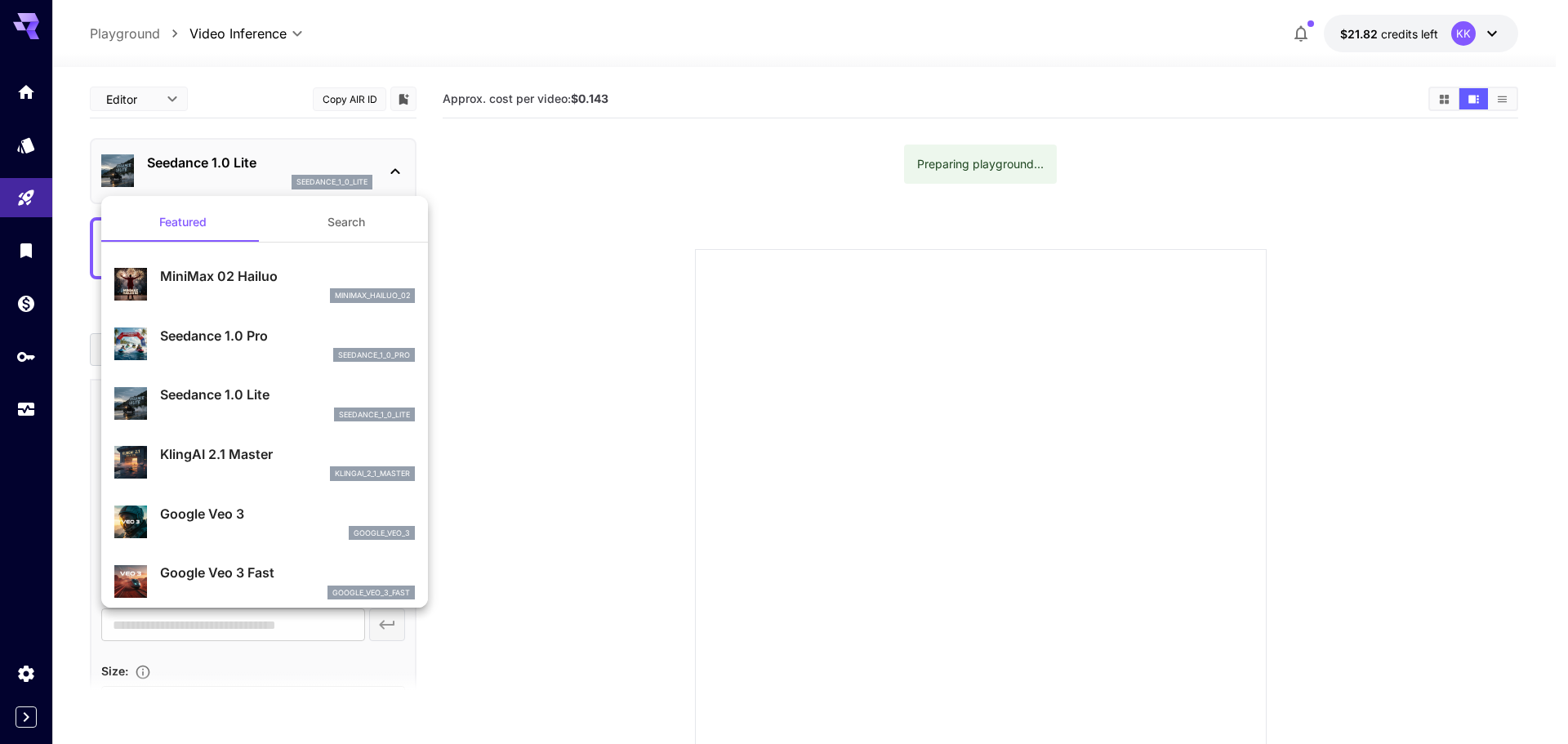
click at [346, 228] on button "Search" at bounding box center [346, 222] width 164 height 39
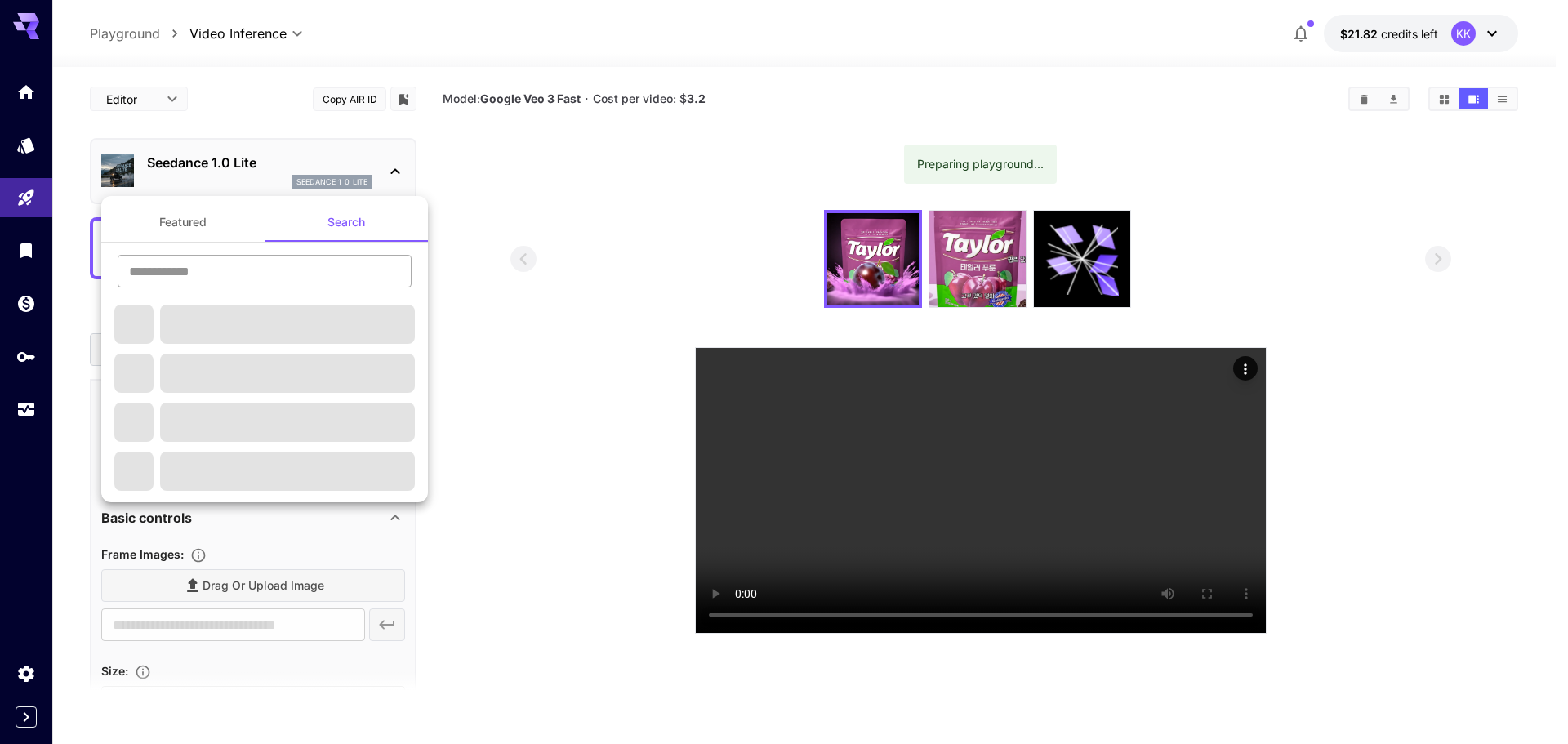
click at [295, 284] on input "text" at bounding box center [264, 271] width 294 height 33
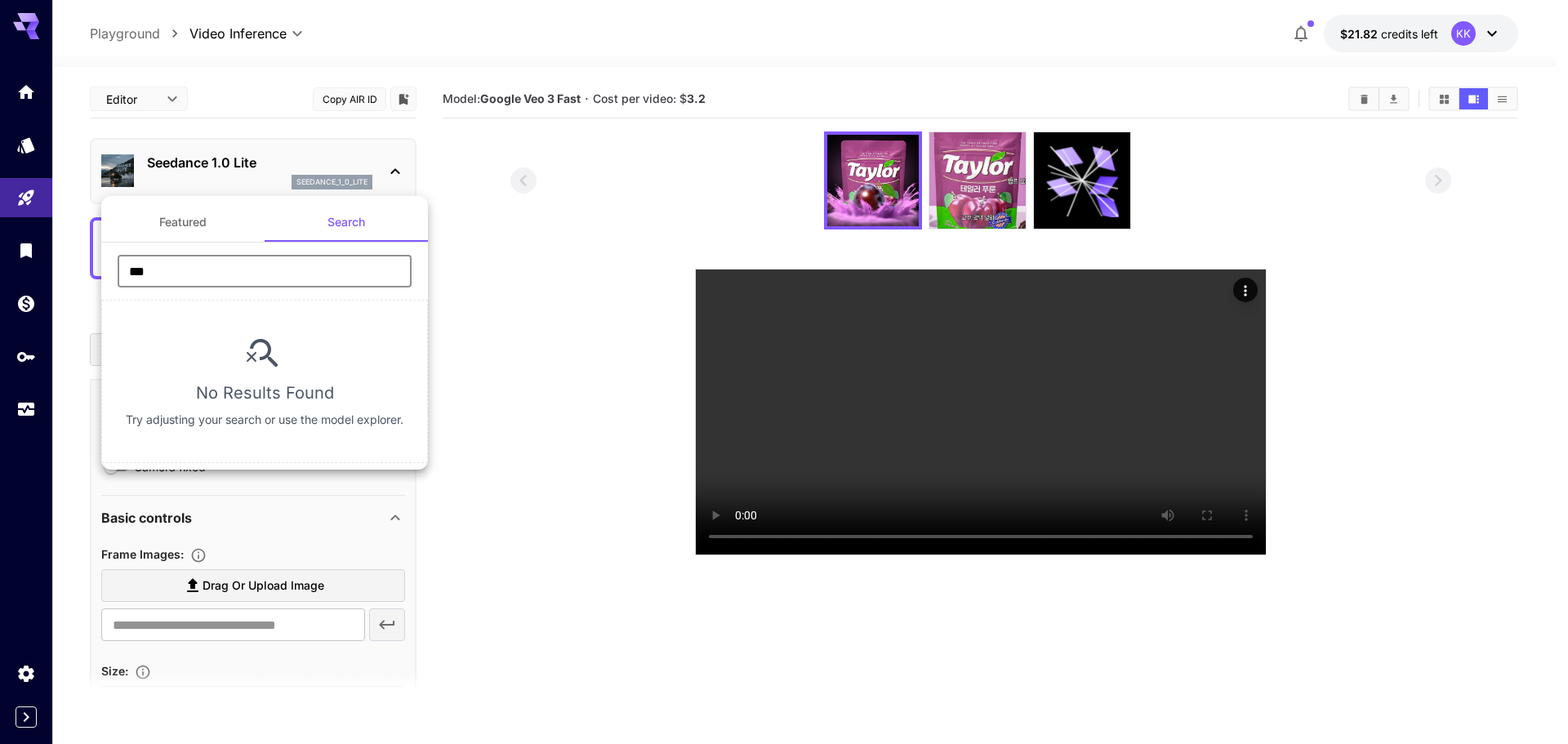
type input "***"
